Goal: Task Accomplishment & Management: Use online tool/utility

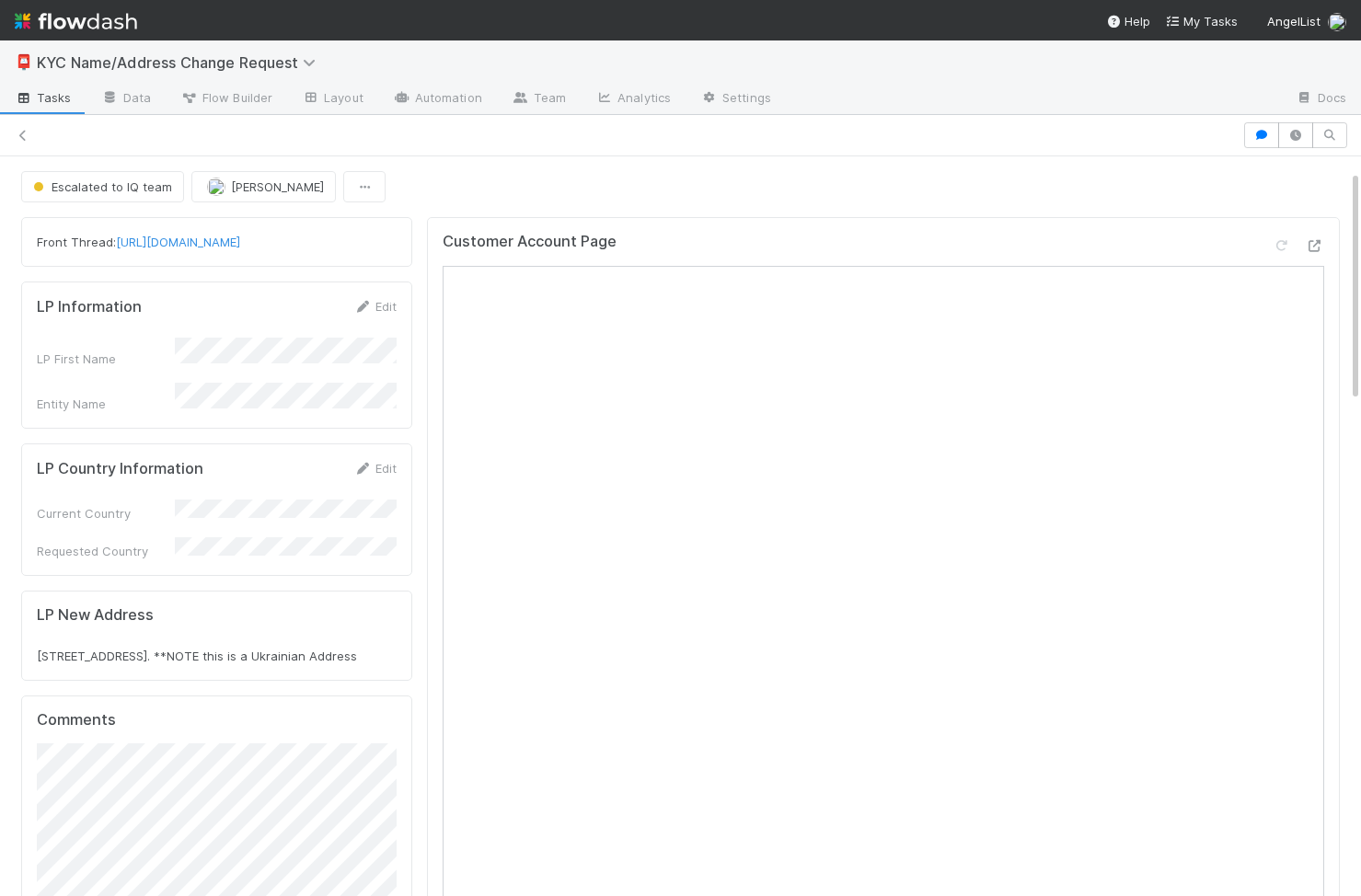
scroll to position [45, 0]
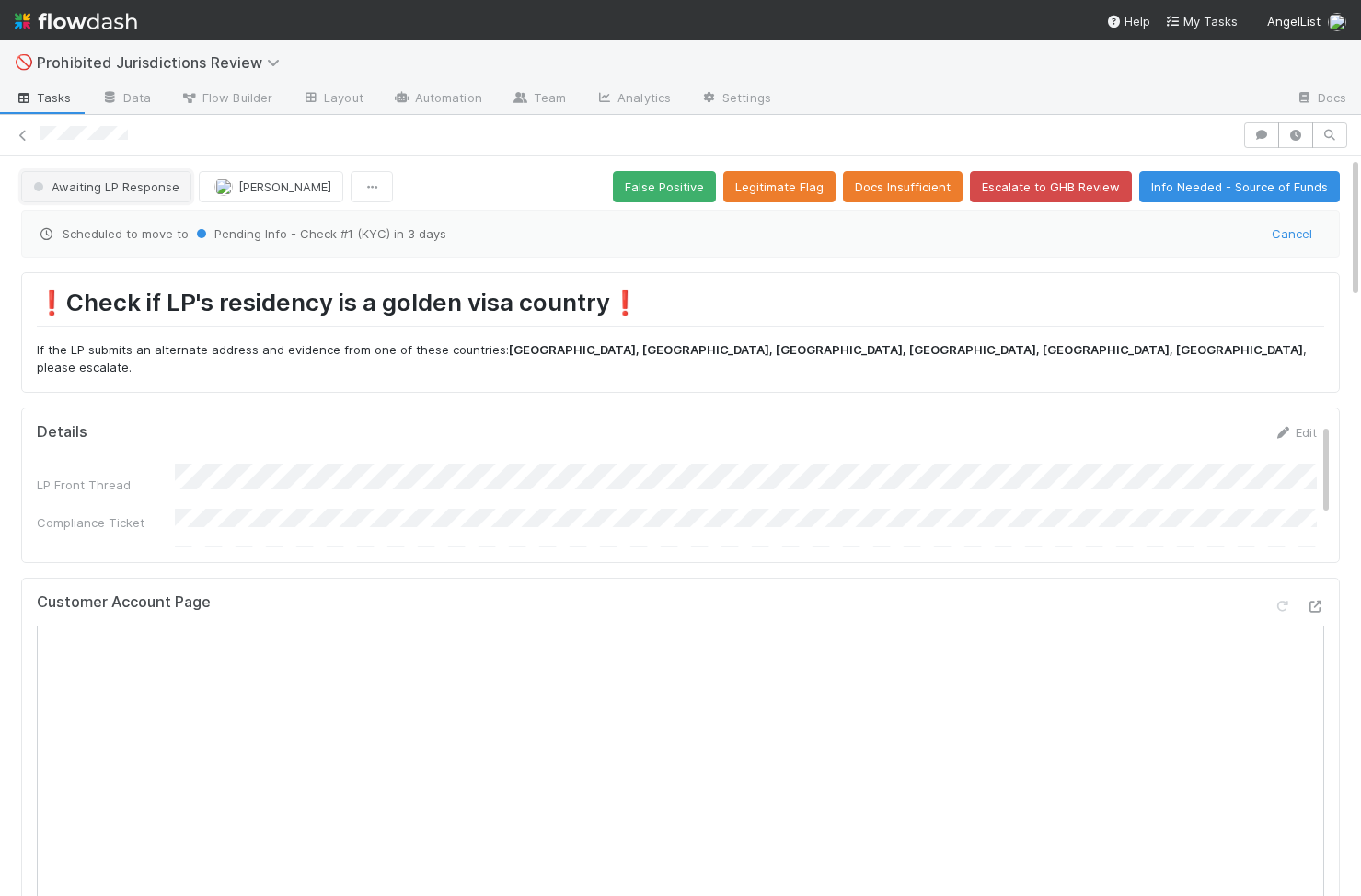
click at [112, 185] on span "Awaiting LP Response" at bounding box center [104, 187] width 150 height 15
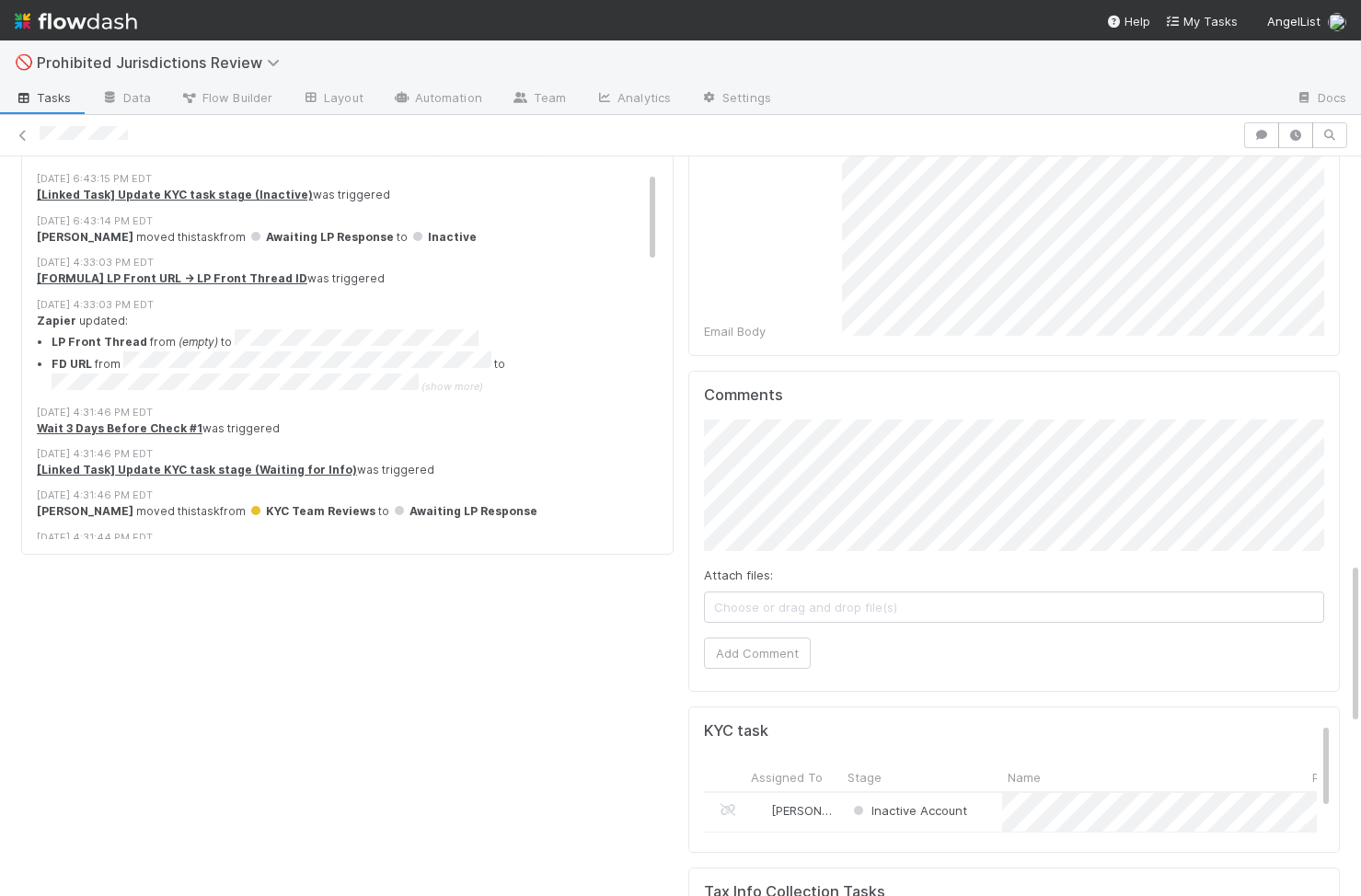
scroll to position [2231, 0]
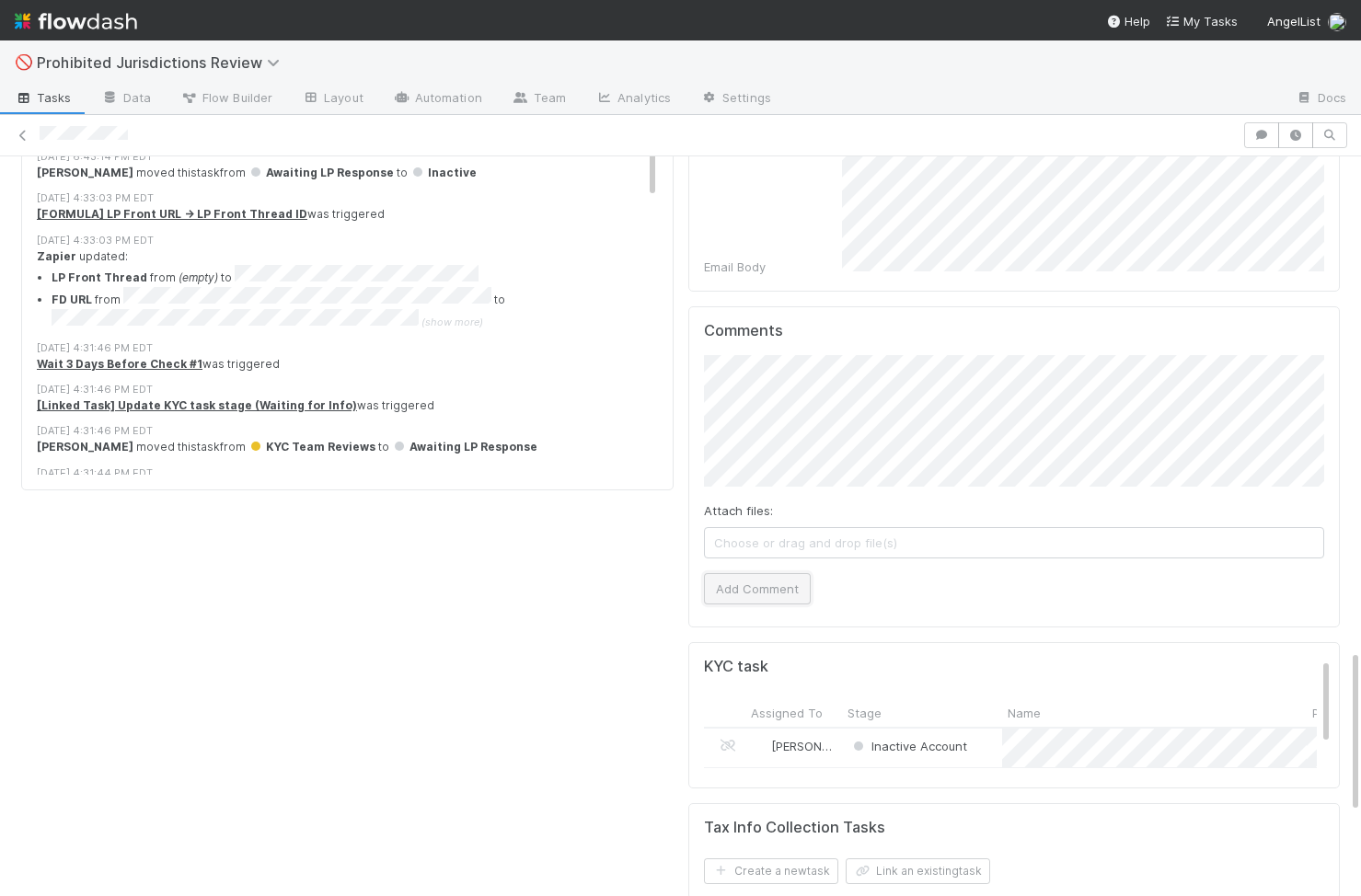
click at [768, 573] on button "Add Comment" at bounding box center [757, 589] width 107 height 32
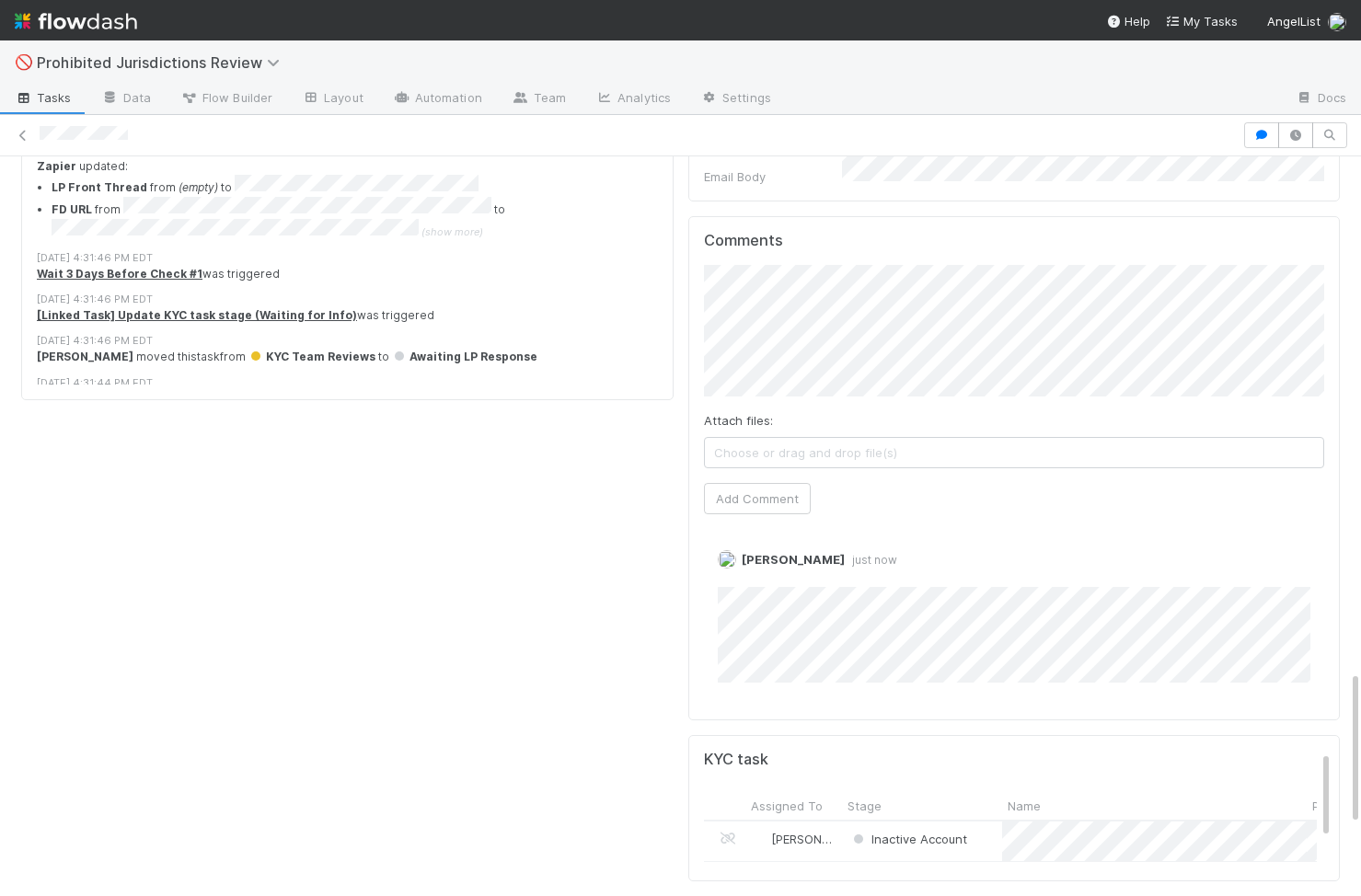
scroll to position [2730, 0]
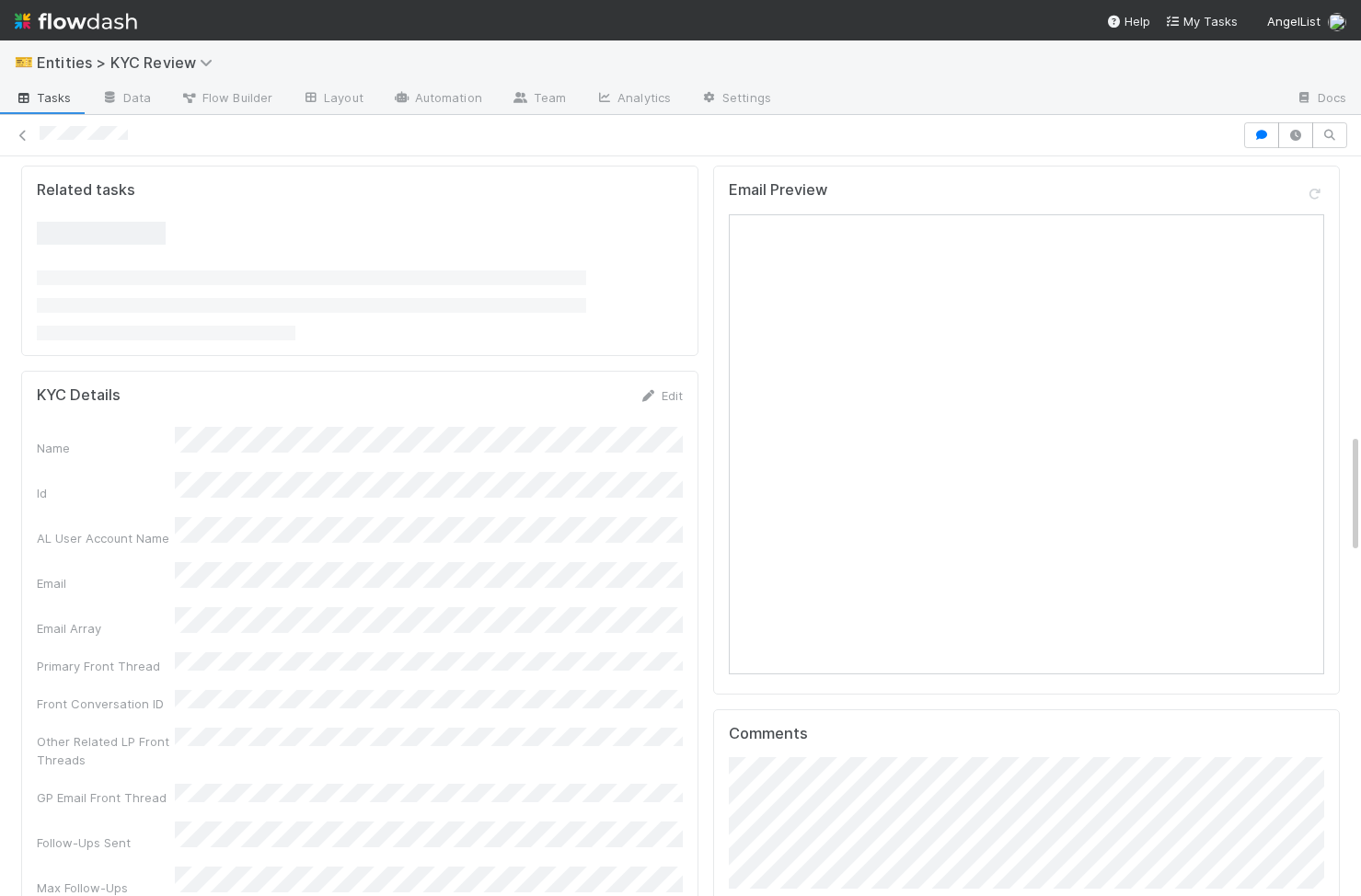
scroll to position [2018, 0]
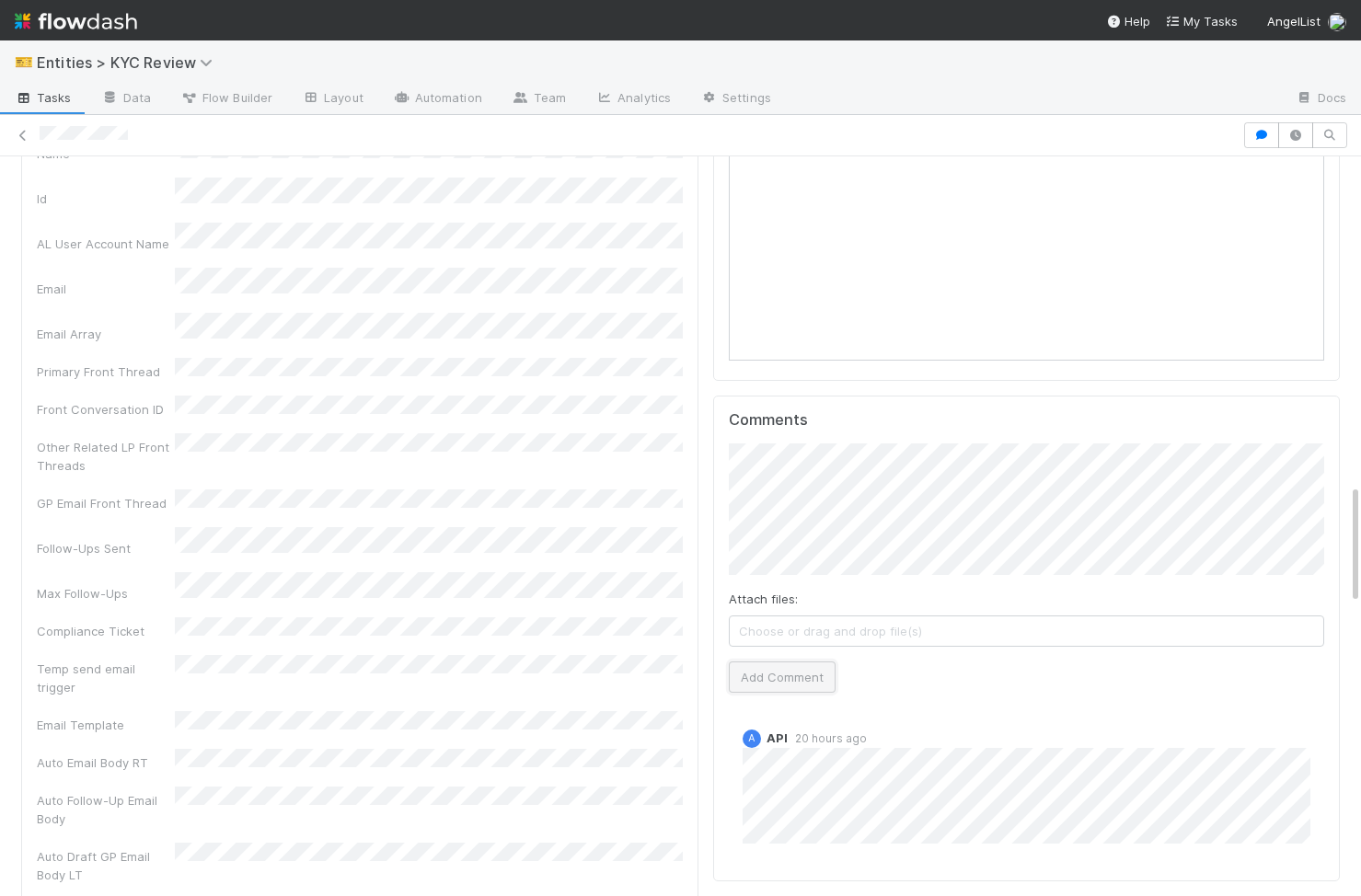
click at [787, 661] on button "Add Comment" at bounding box center [781, 677] width 107 height 32
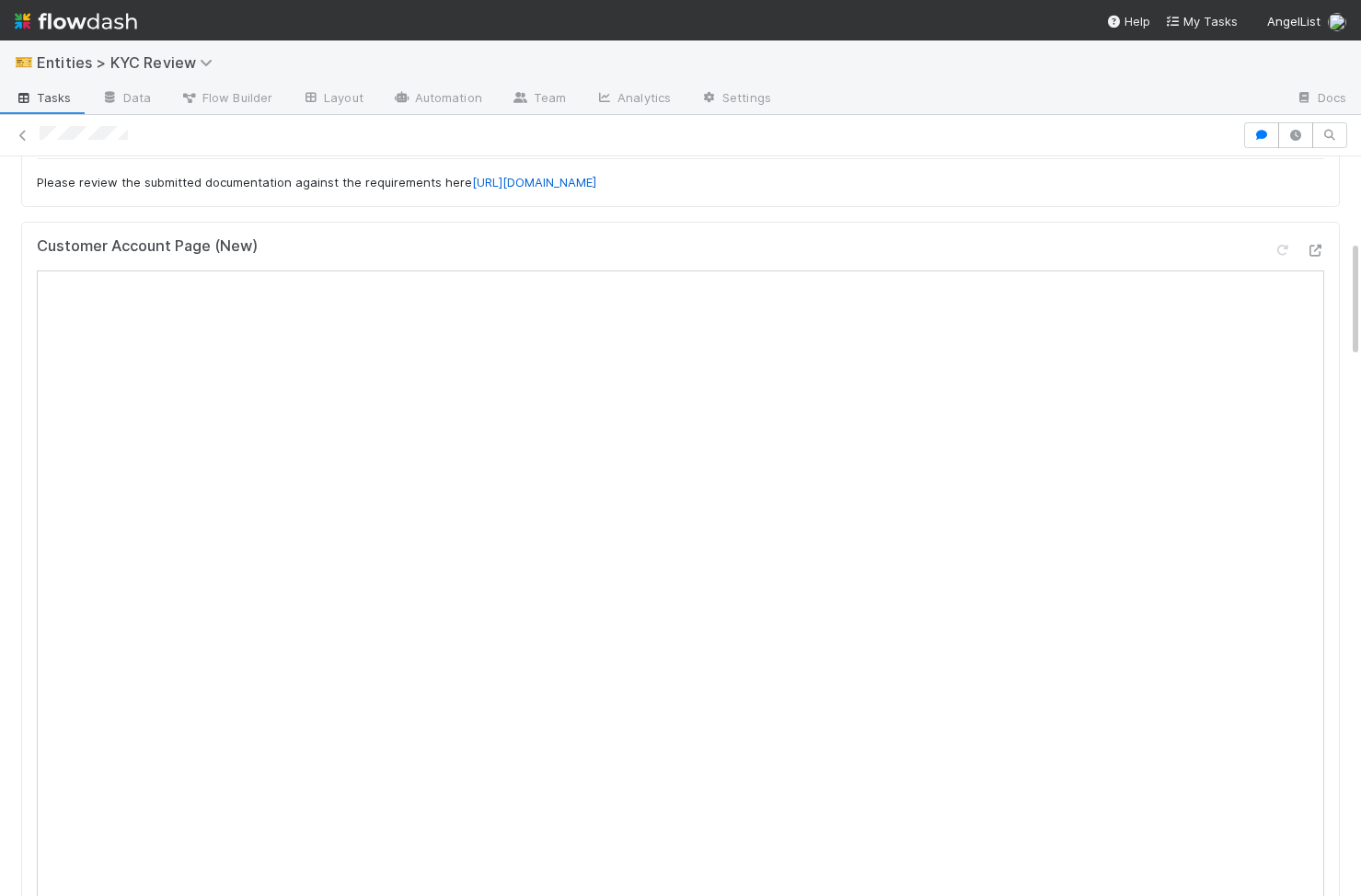
scroll to position [0, 0]
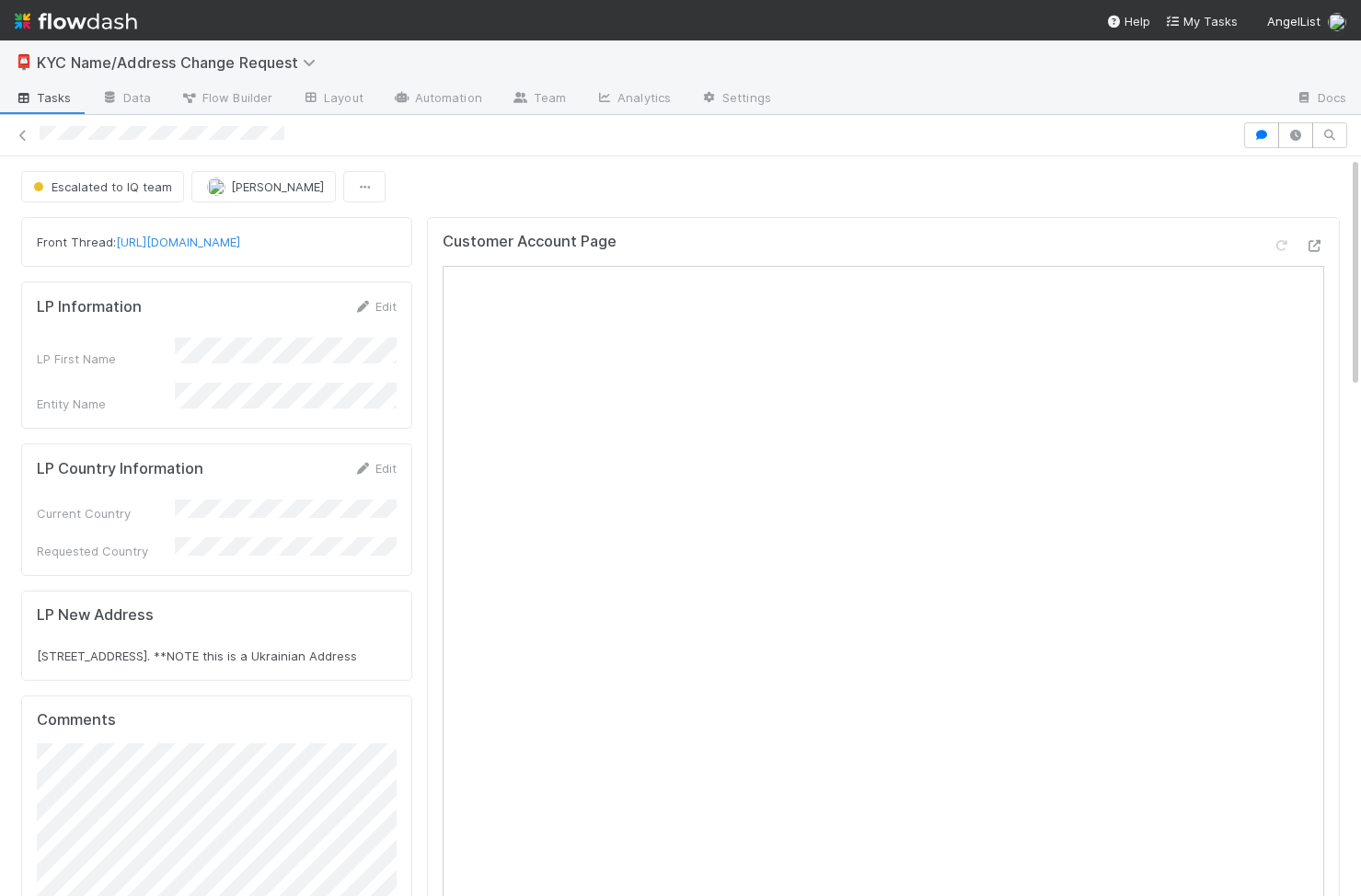
scroll to position [162, 0]
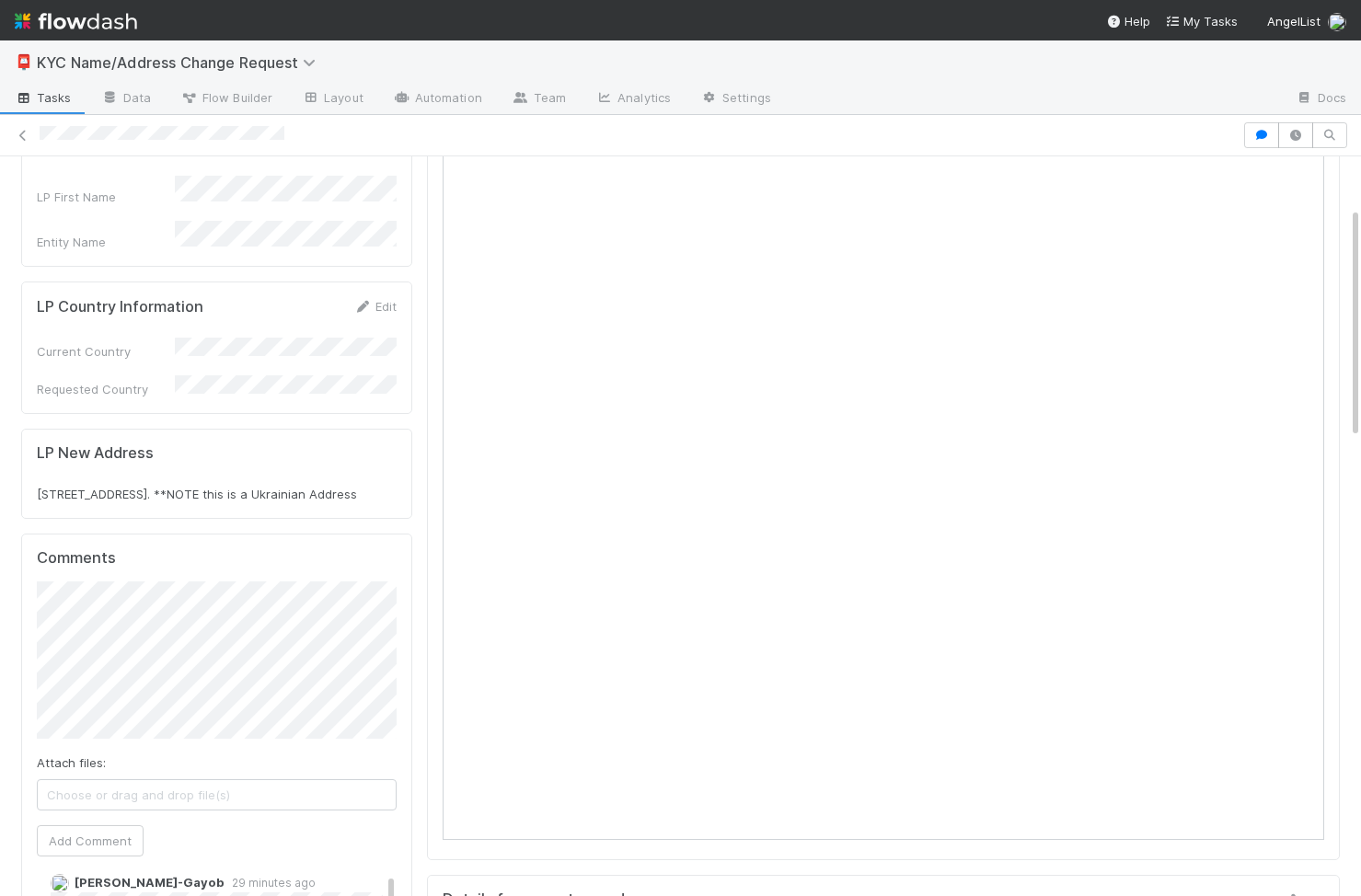
drag, startPoint x: 339, startPoint y: 469, endPoint x: 32, endPoint y: 469, distance: 307.0
click at [32, 469] on div "LP New Address Kyiv region, Chubyns’ke 08321 Pogrebnyaka str. 13, apt 104. **NO…" at bounding box center [216, 474] width 391 height 90
copy span "Kyiv region, Chubyns’ke 08321 Pogrebnyaka str. 13, apt 104."
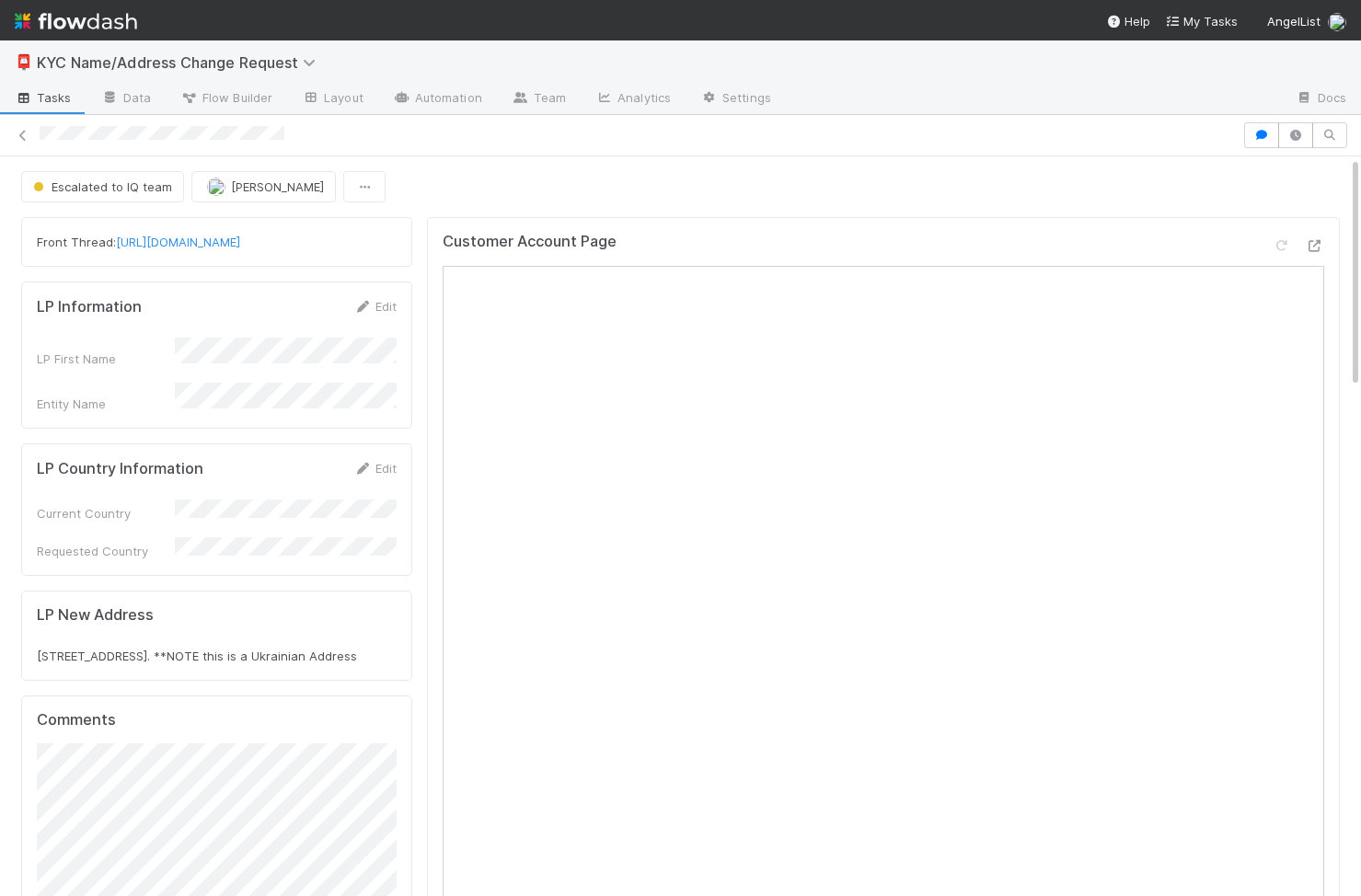
scroll to position [162, 0]
click at [145, 188] on span "Escalated to IQ team" at bounding box center [101, 187] width 143 height 15
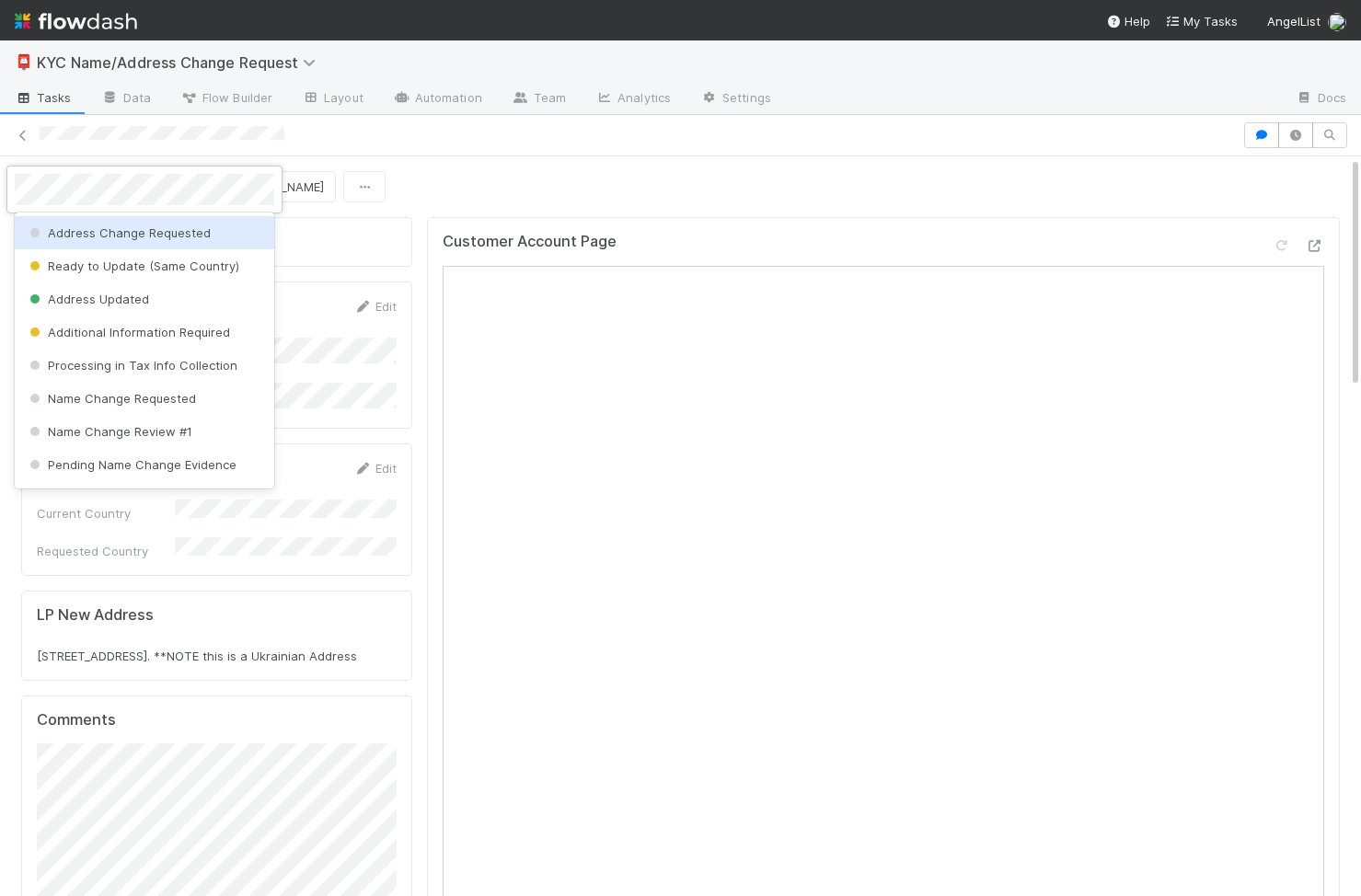
click at [162, 236] on span "Address Change Requested" at bounding box center [118, 233] width 185 height 15
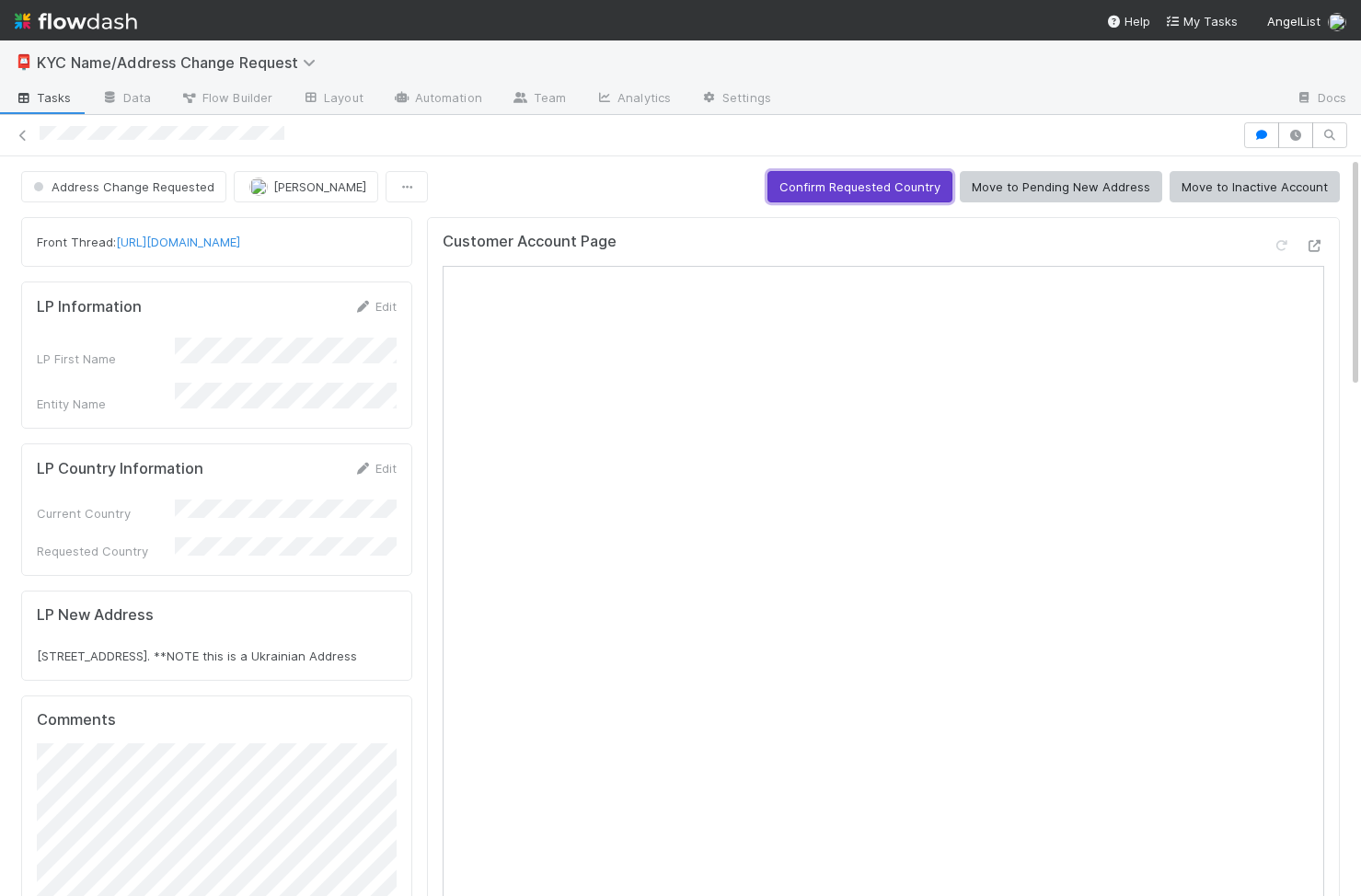
click at [909, 180] on button "Confirm Requested Country" at bounding box center [859, 187] width 185 height 32
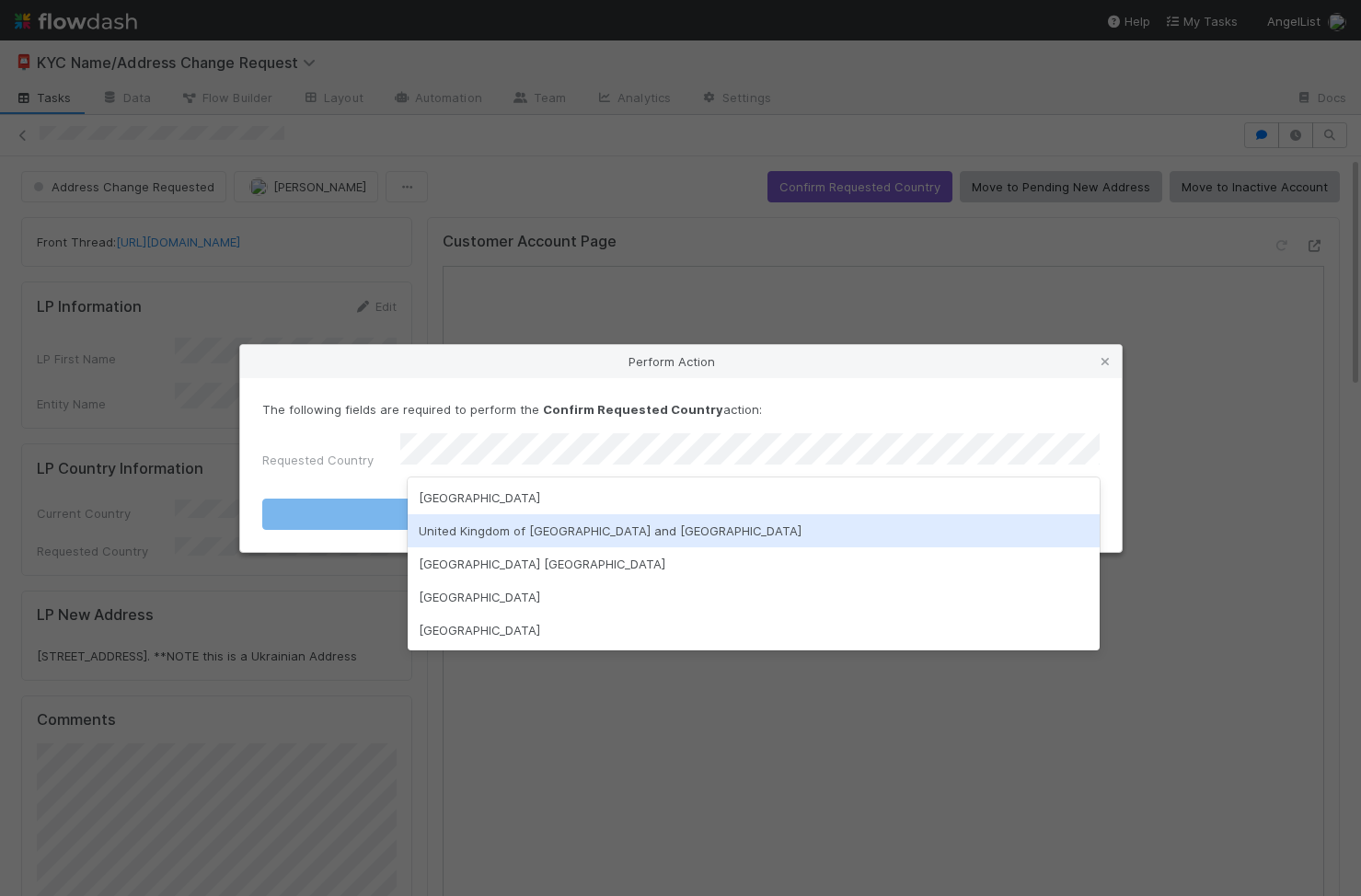
click at [575, 537] on div "United Kingdom of Great Britain and Northern Ireland" at bounding box center [753, 531] width 692 height 33
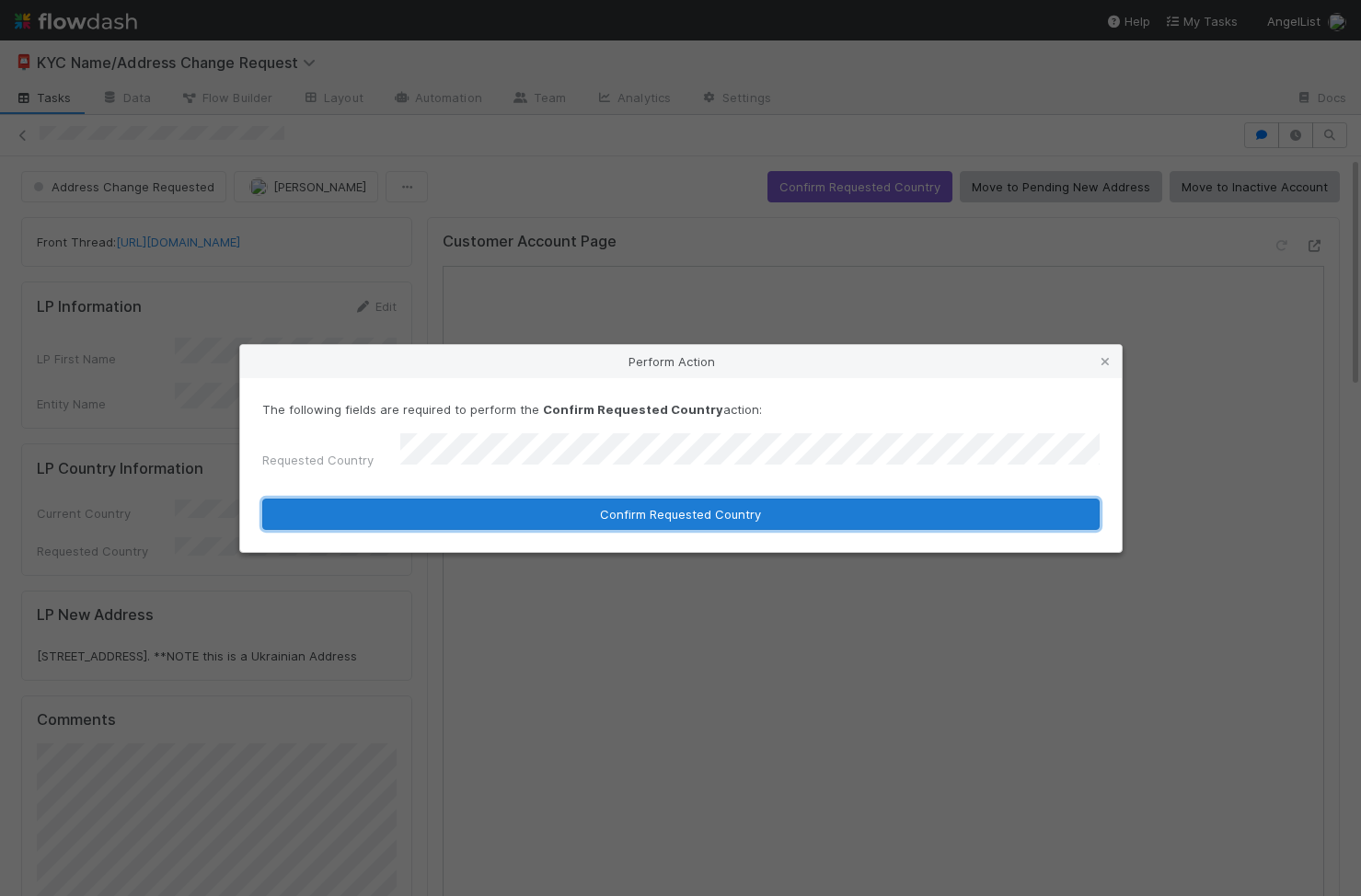
click at [590, 511] on button "Confirm Requested Country" at bounding box center [680, 514] width 837 height 32
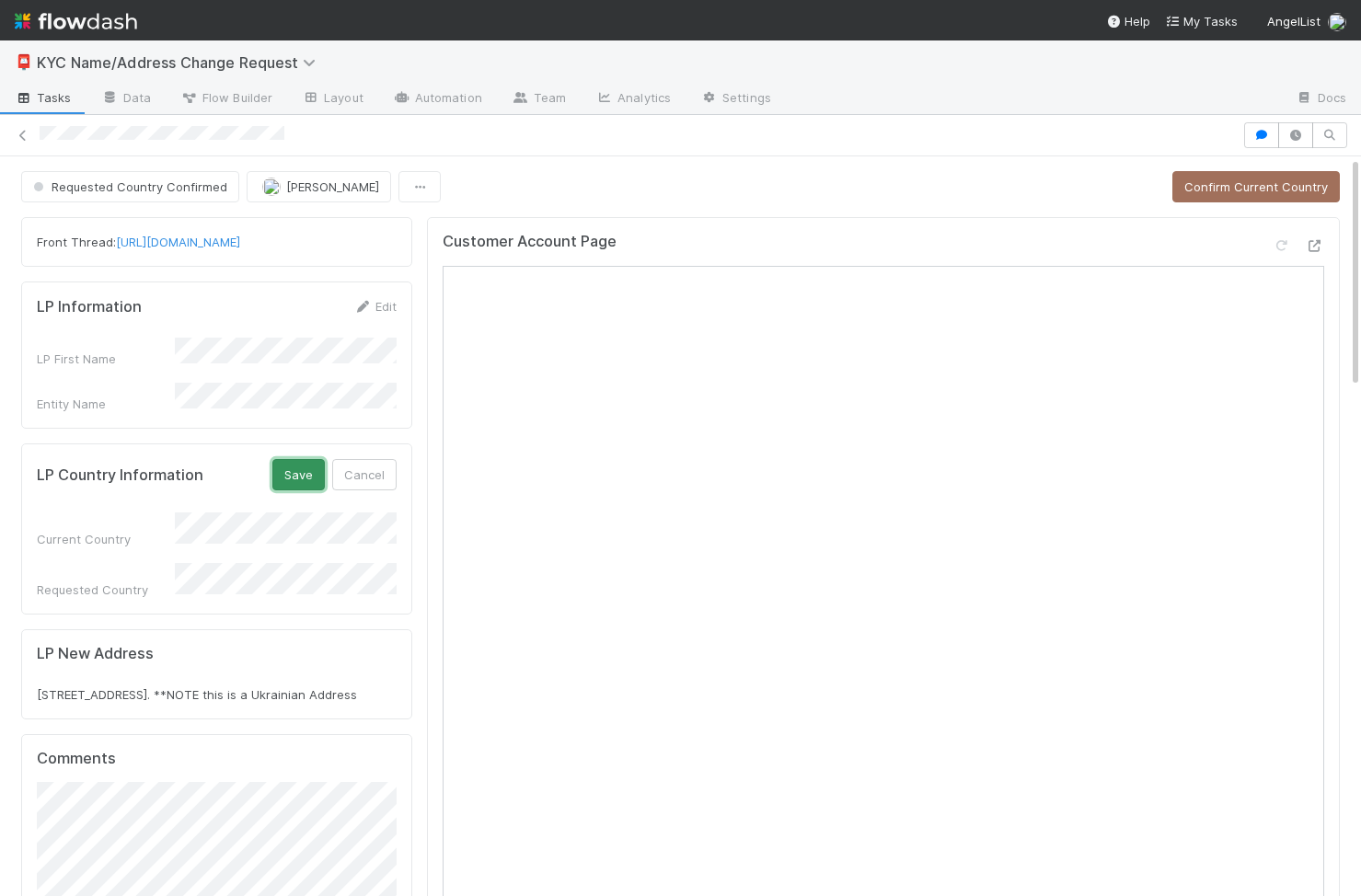
click at [308, 459] on button "Save" at bounding box center [298, 474] width 52 height 32
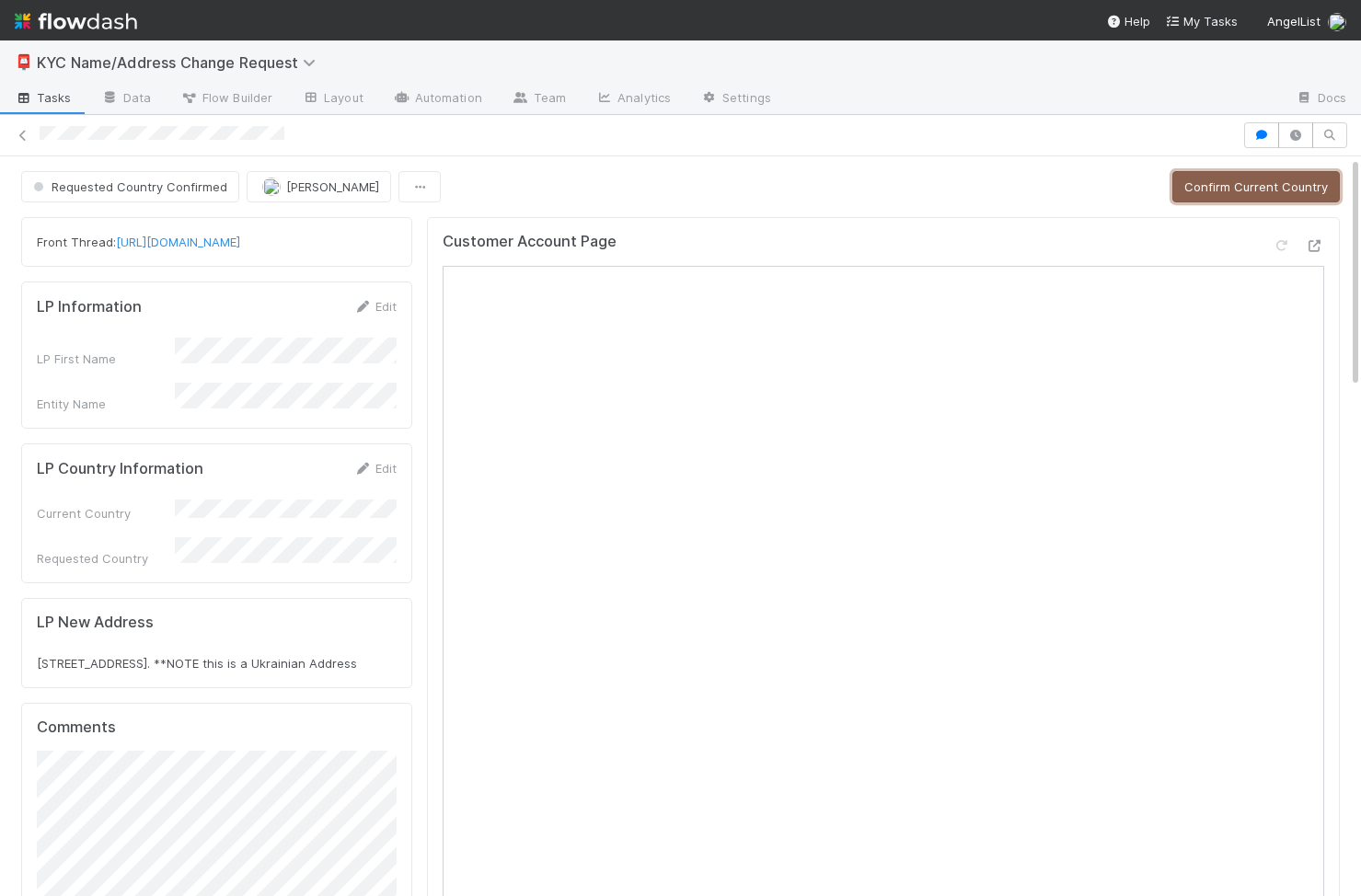
click at [1242, 185] on button "Confirm Current Country" at bounding box center [1256, 187] width 167 height 32
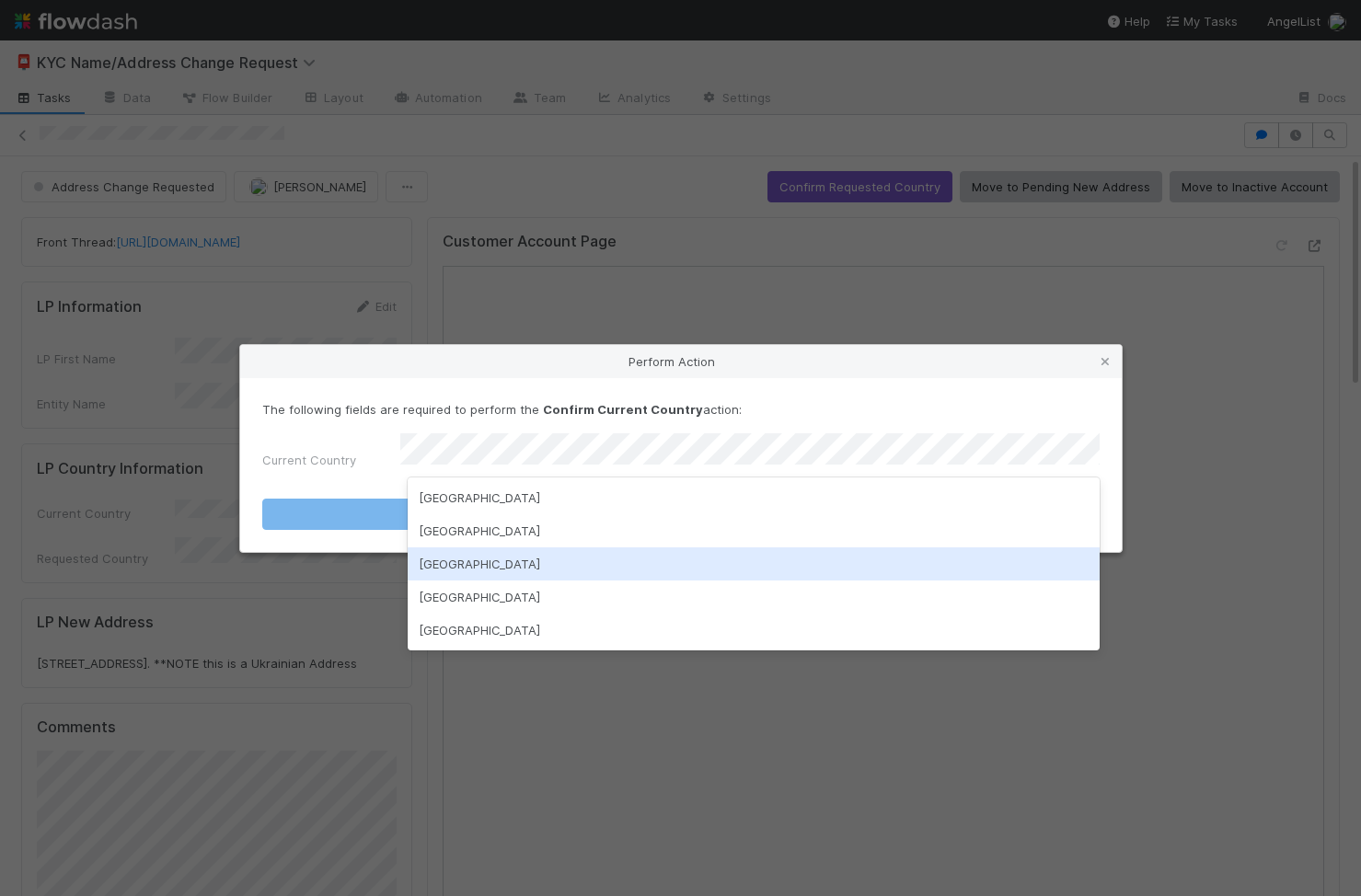
click at [455, 559] on div "United Kingdom" at bounding box center [753, 564] width 692 height 33
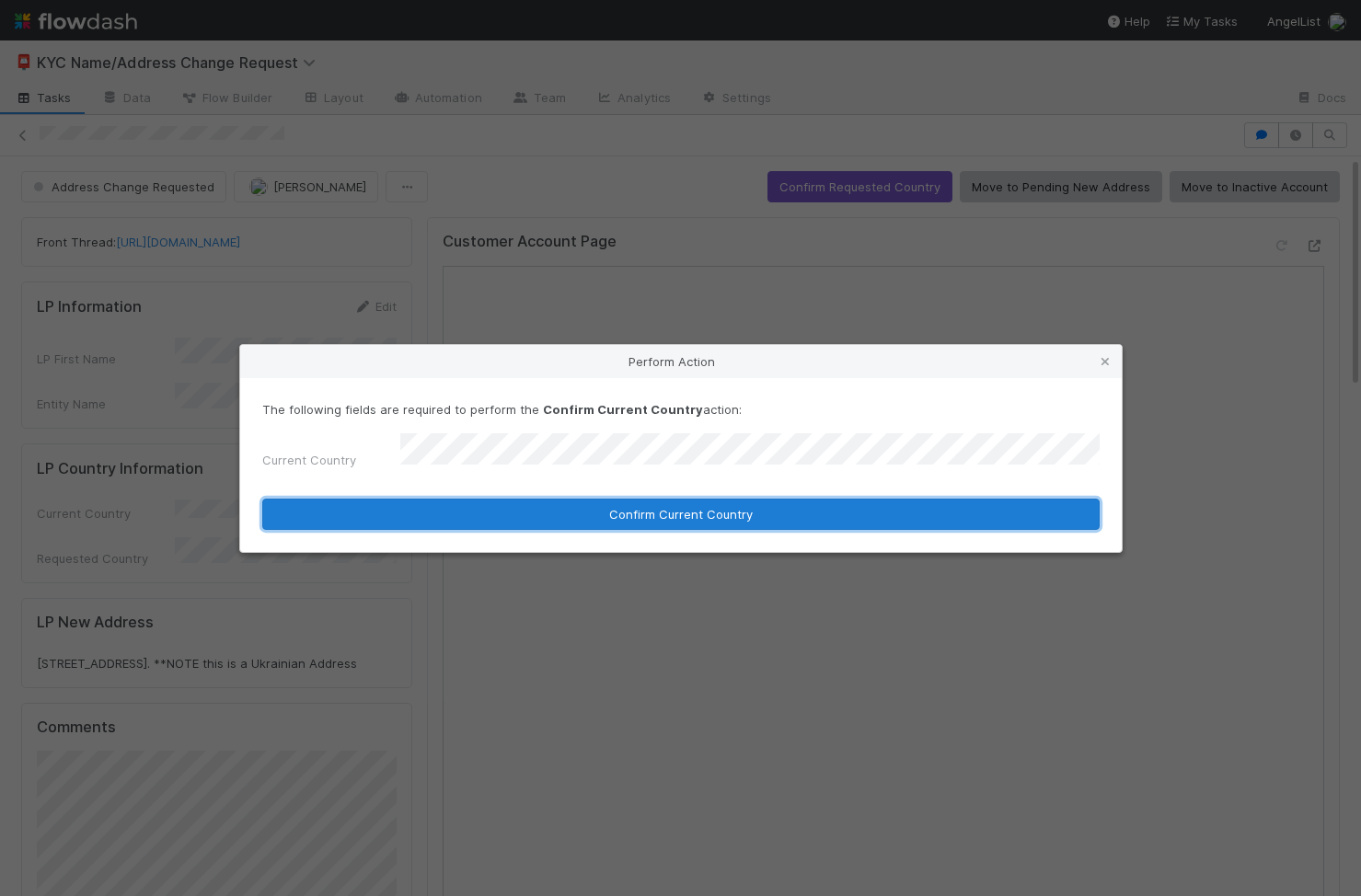
click at [570, 501] on button "Confirm Current Country" at bounding box center [680, 514] width 837 height 32
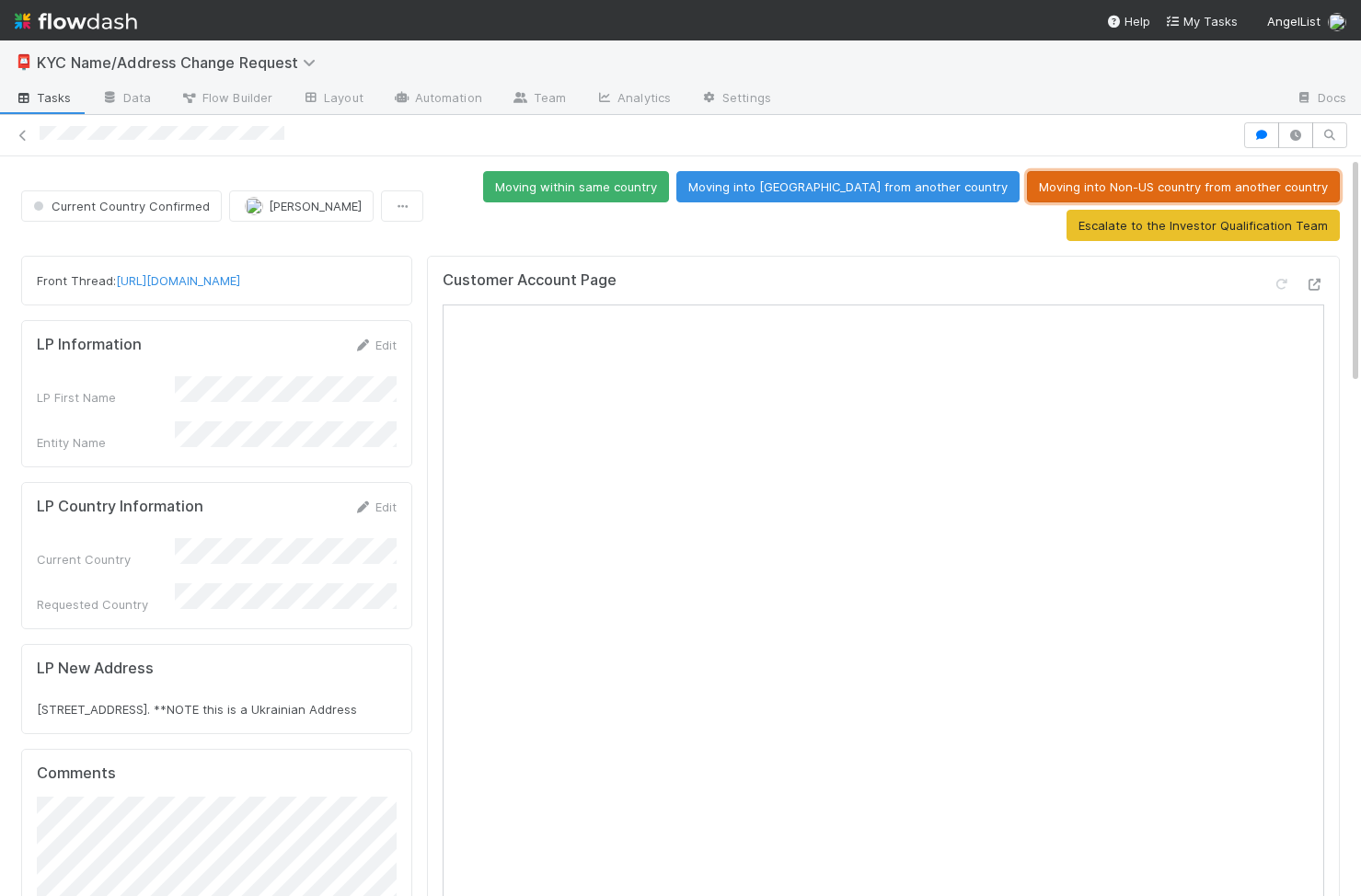
click at [1274, 191] on button "Moving into Non-US country from another country" at bounding box center [1183, 187] width 313 height 32
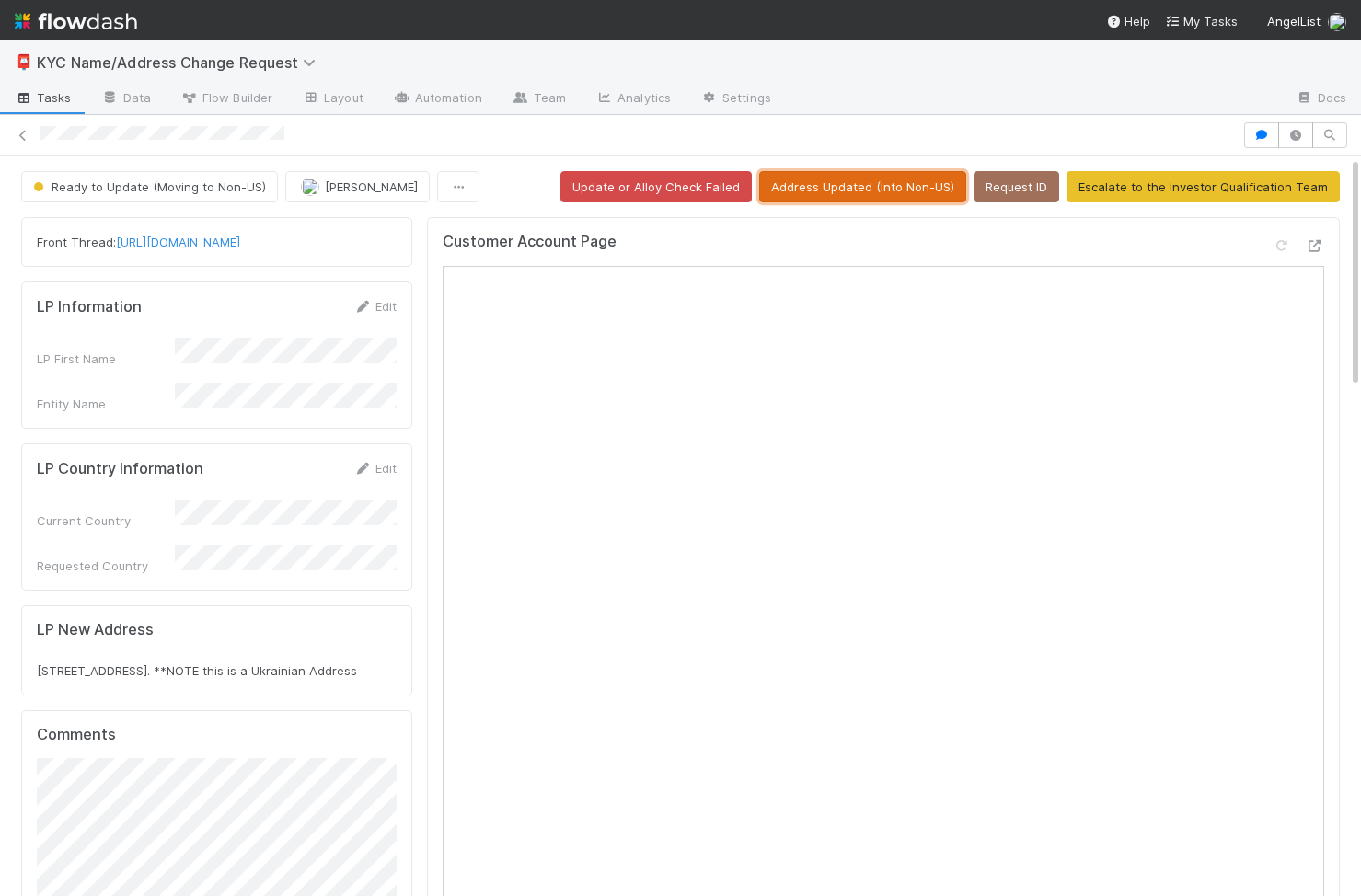
click at [870, 193] on button "Address Updated (Into Non-US)" at bounding box center [862, 187] width 207 height 32
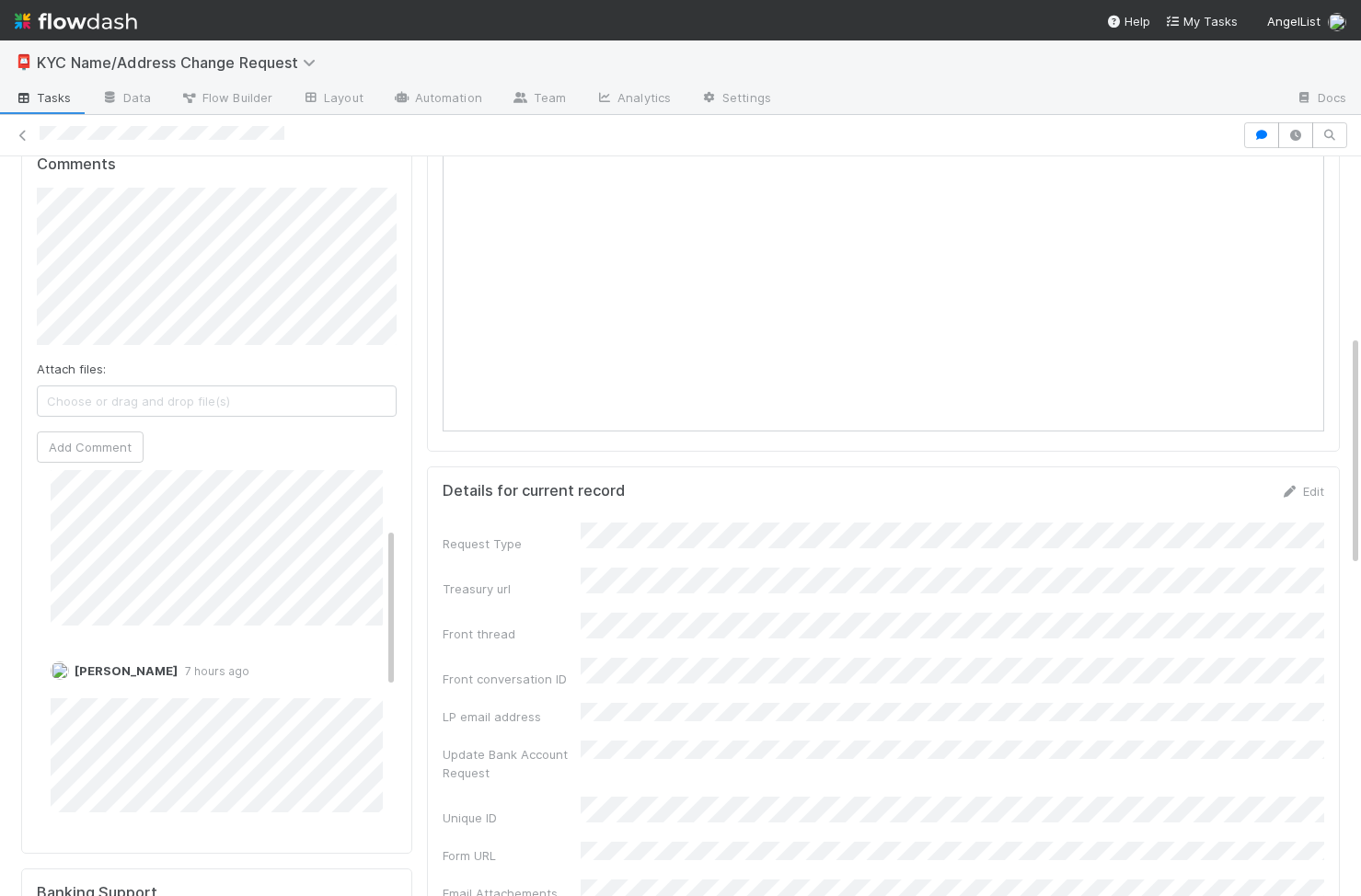
scroll to position [132, 0]
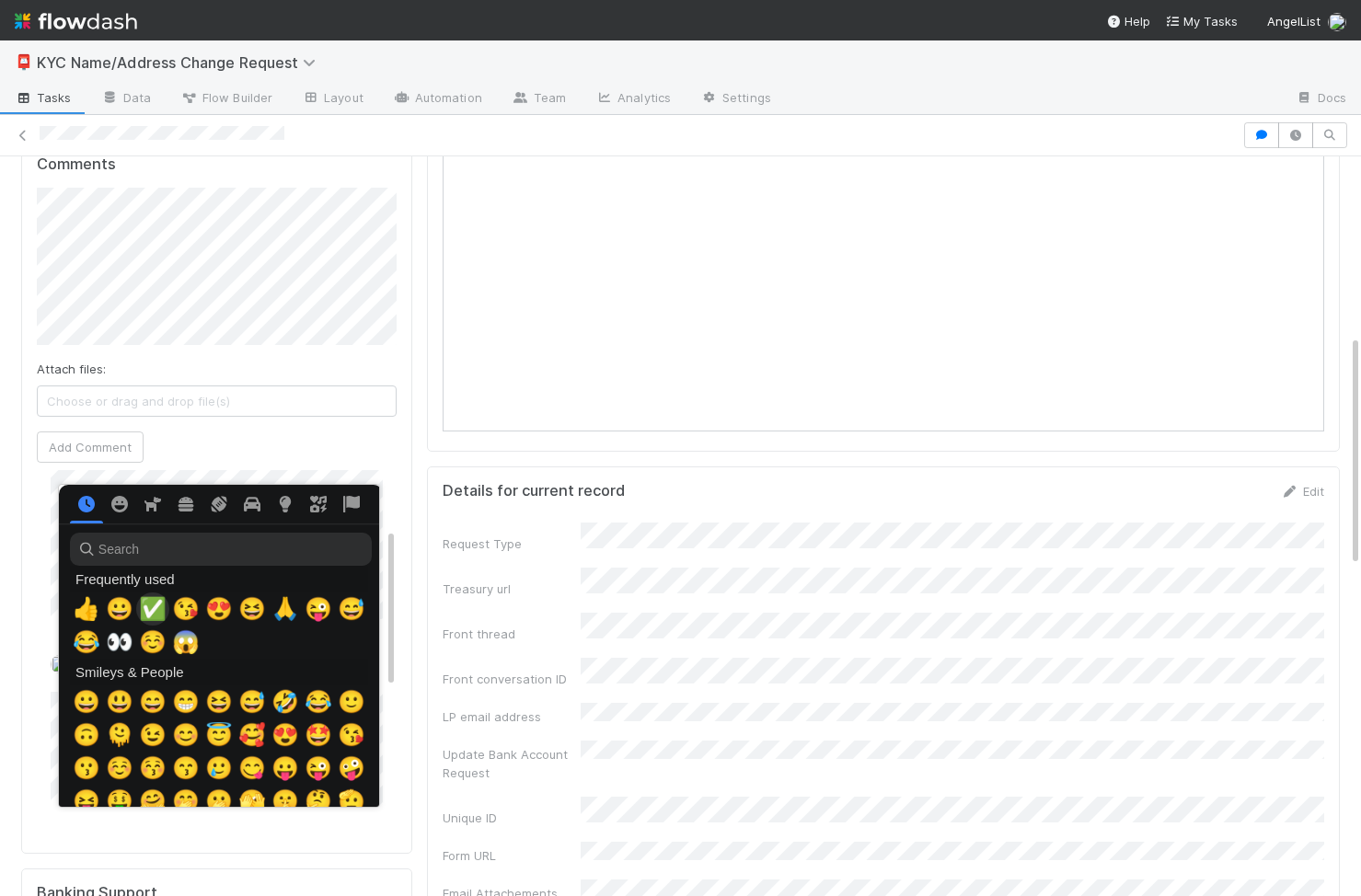
click at [154, 617] on span "✅" at bounding box center [153, 609] width 28 height 26
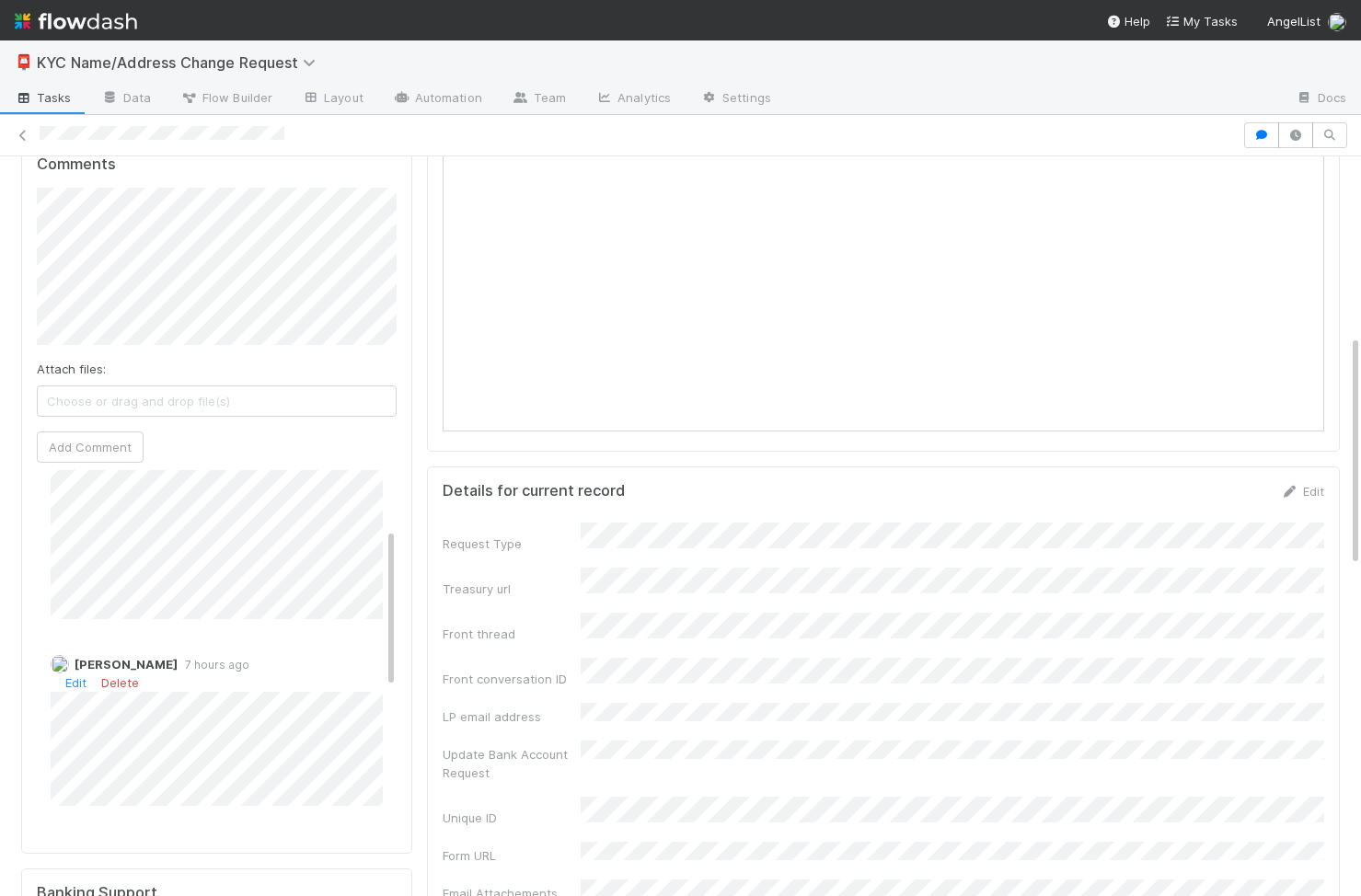
click at [294, 656] on div "Viv Hong 7 hours ago Edit Delete" at bounding box center [216, 722] width 360 height 164
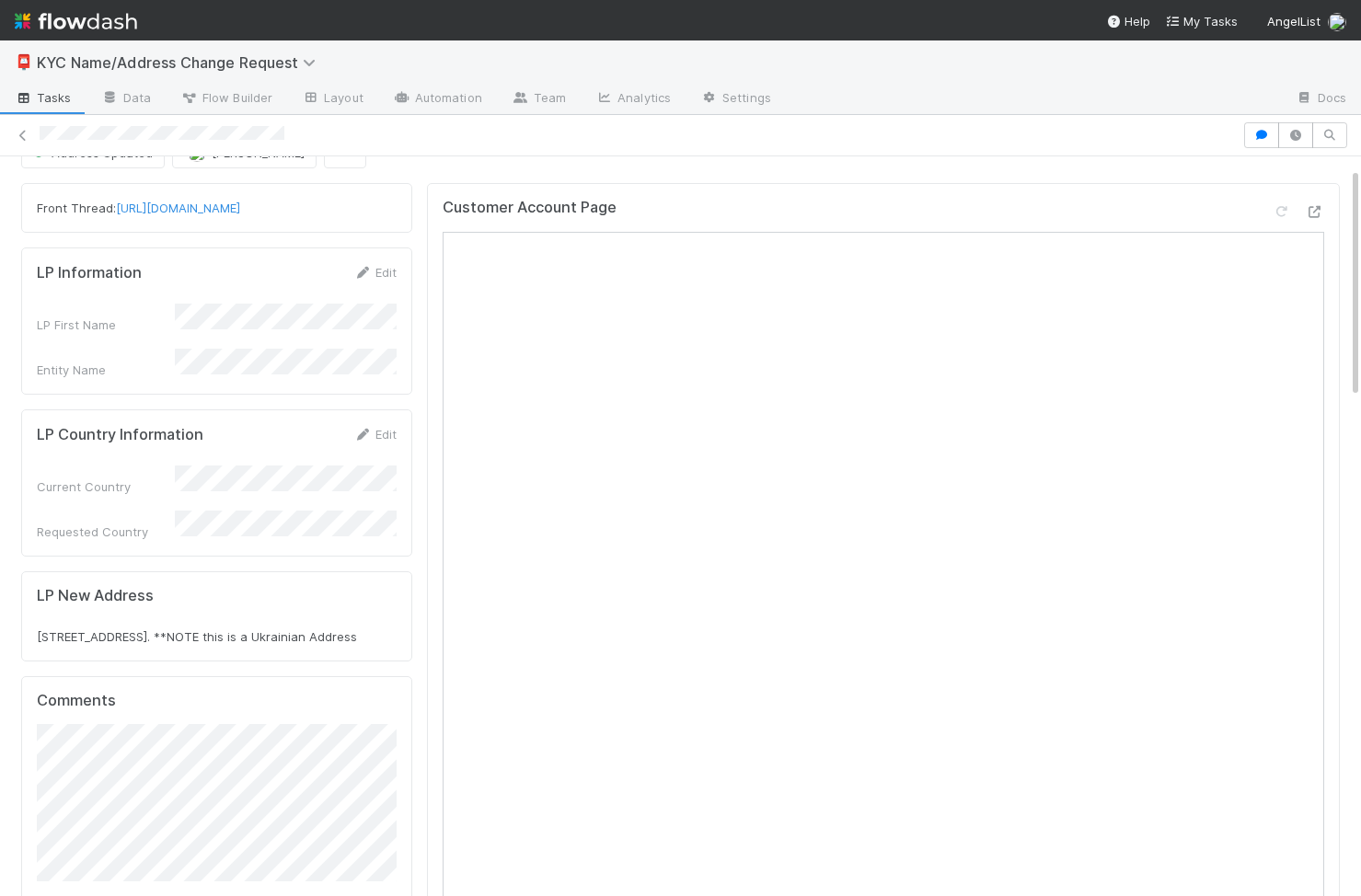
scroll to position [0, 0]
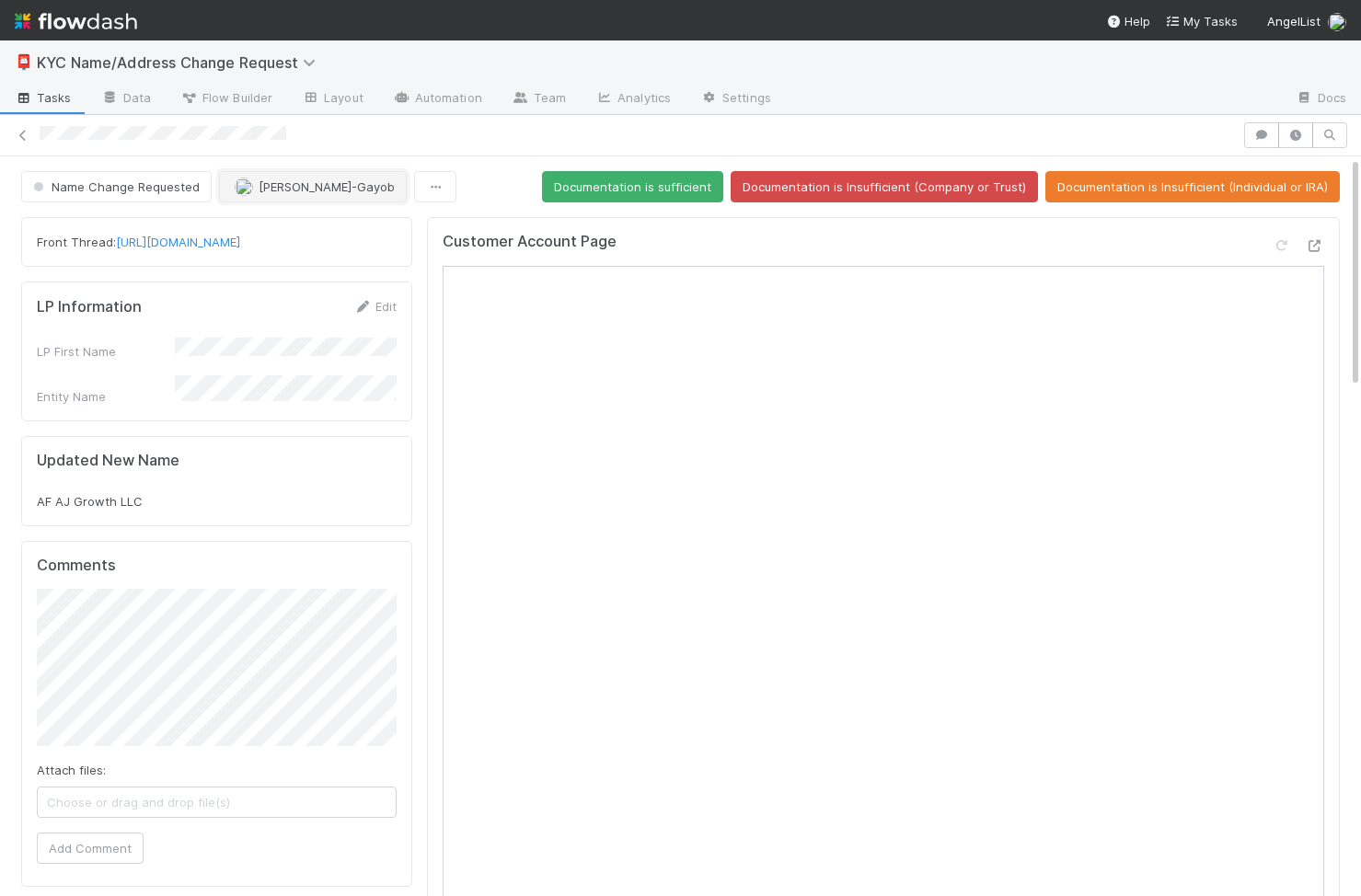
click at [314, 192] on span "Loraine Pati-Gayob" at bounding box center [326, 187] width 137 height 15
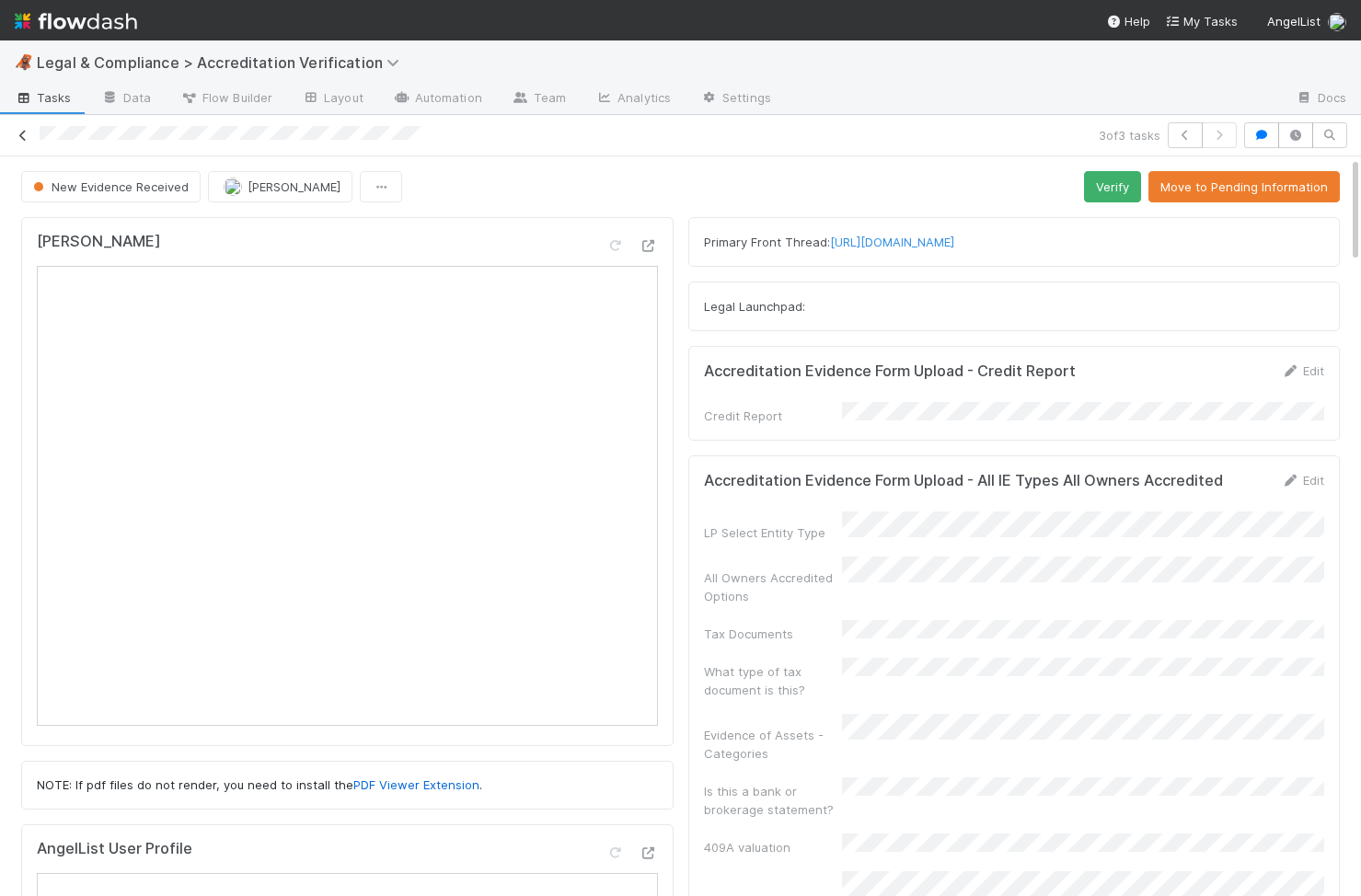
click at [24, 136] on icon at bounding box center [23, 136] width 19 height 12
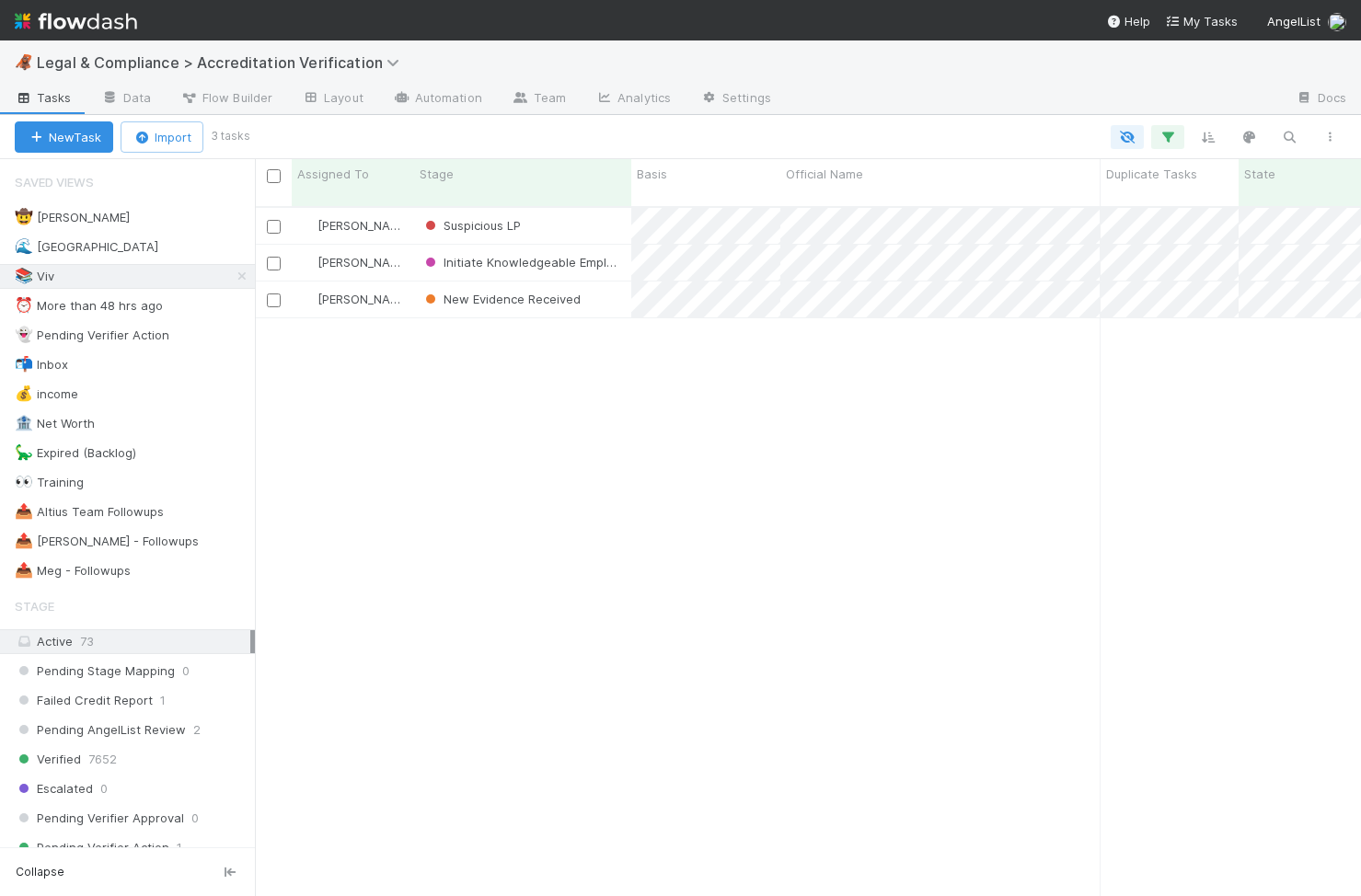
scroll to position [704, 1106]
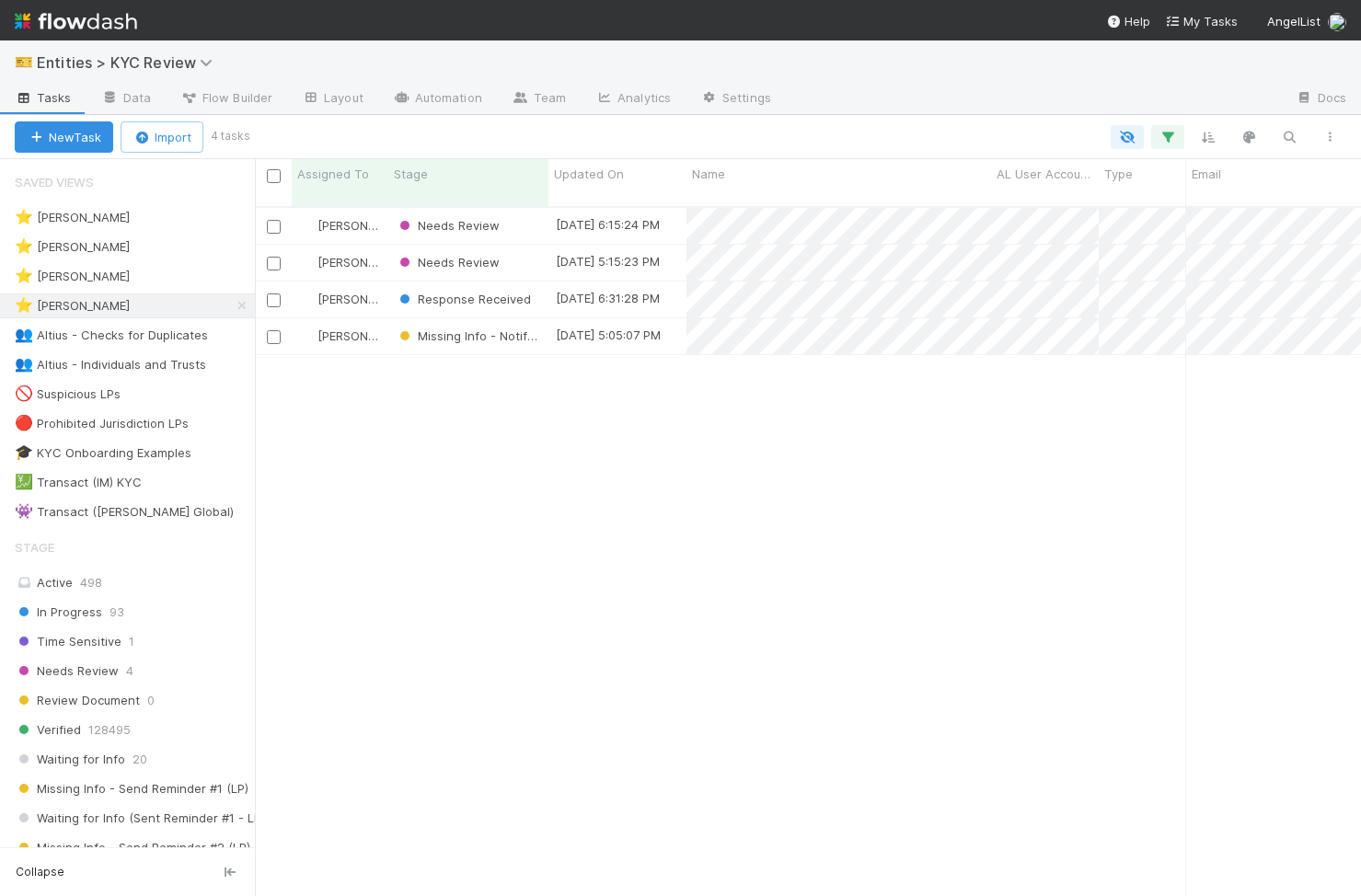
scroll to position [0, 1]
click at [532, 244] on div "Needs Review" at bounding box center [468, 262] width 160 height 36
